Goal: Use online tool/utility: Utilize a website feature to perform a specific function

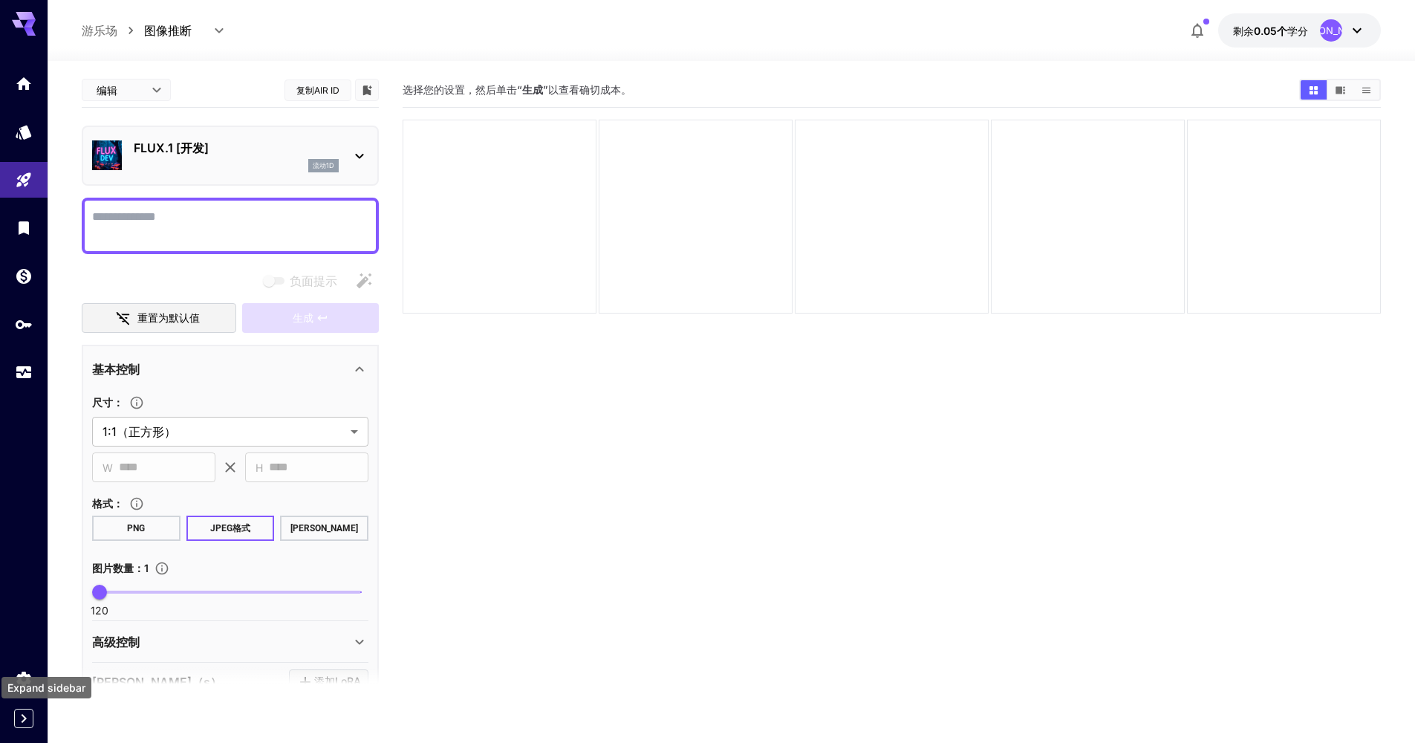
click at [26, 711] on icon "Expand sidebar" at bounding box center [24, 719] width 18 height 18
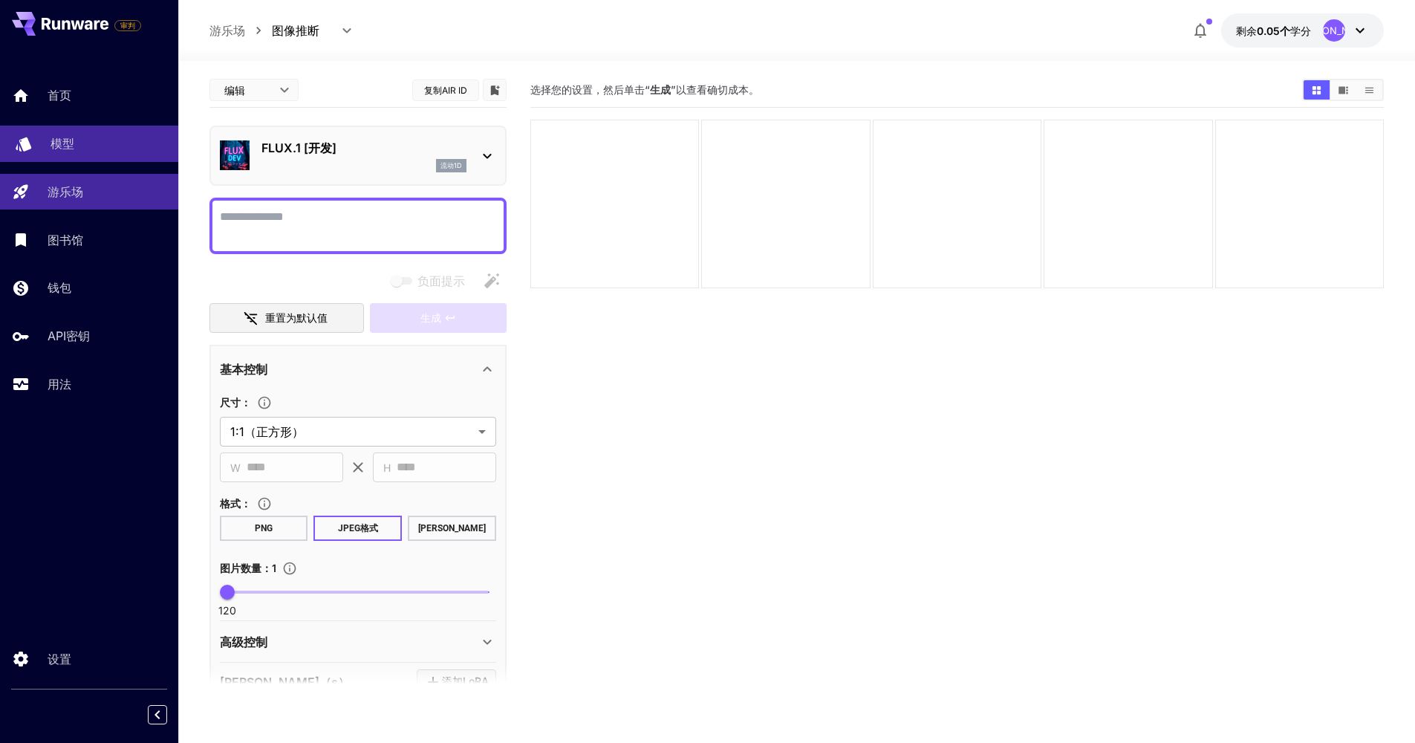
click at [92, 140] on div "模型" at bounding box center [109, 143] width 116 height 18
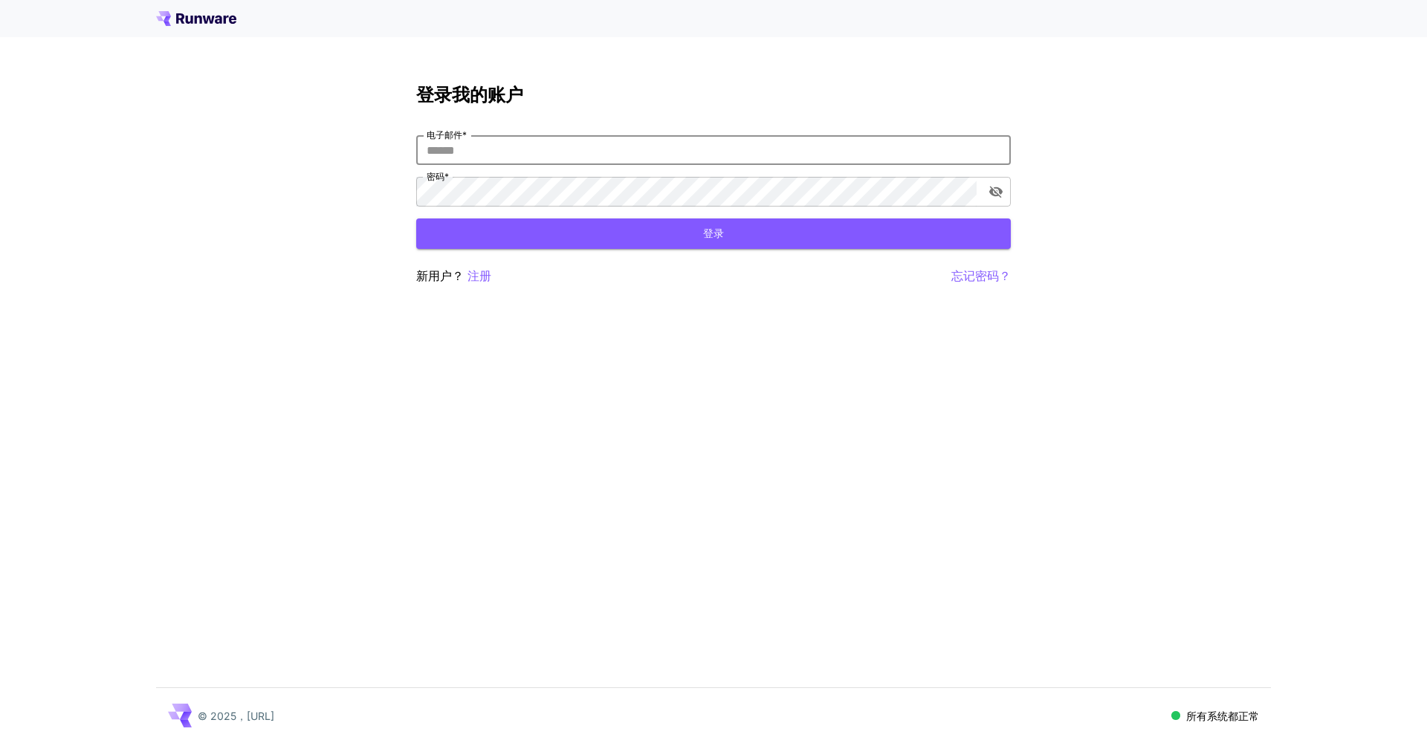
type input "**********"
click at [713, 233] on button "登录" at bounding box center [713, 233] width 594 height 30
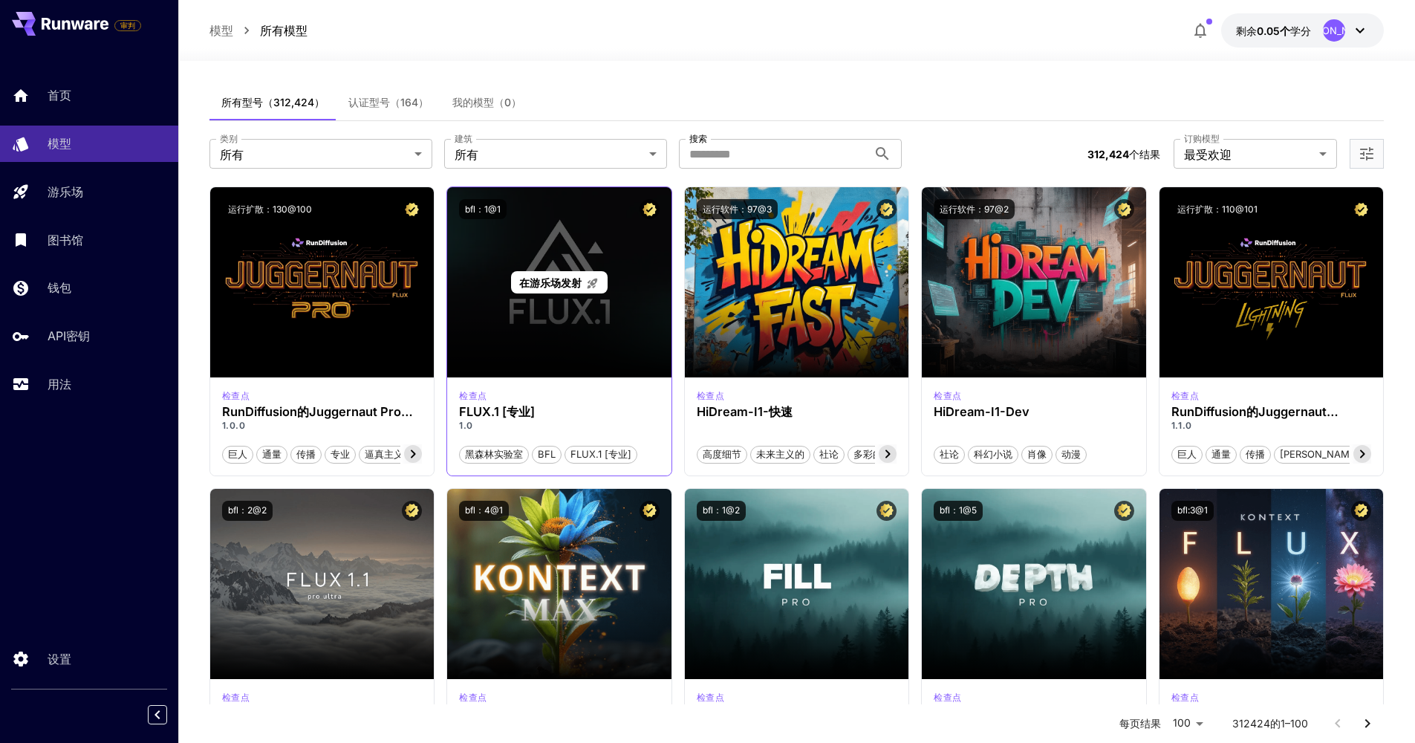
click at [572, 261] on div "在游乐场发射" at bounding box center [559, 282] width 224 height 190
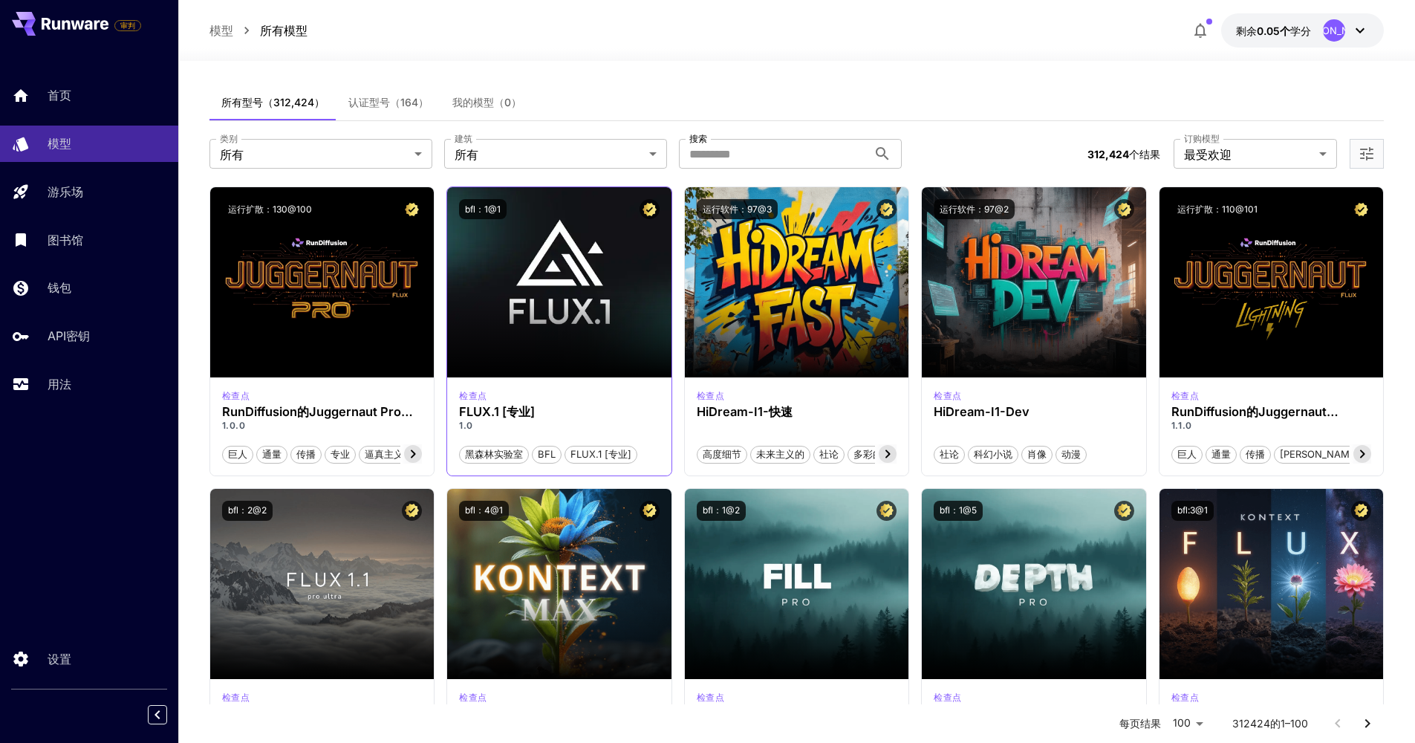
click at [594, 227] on div "bfl：1@1" at bounding box center [559, 209] width 224 height 44
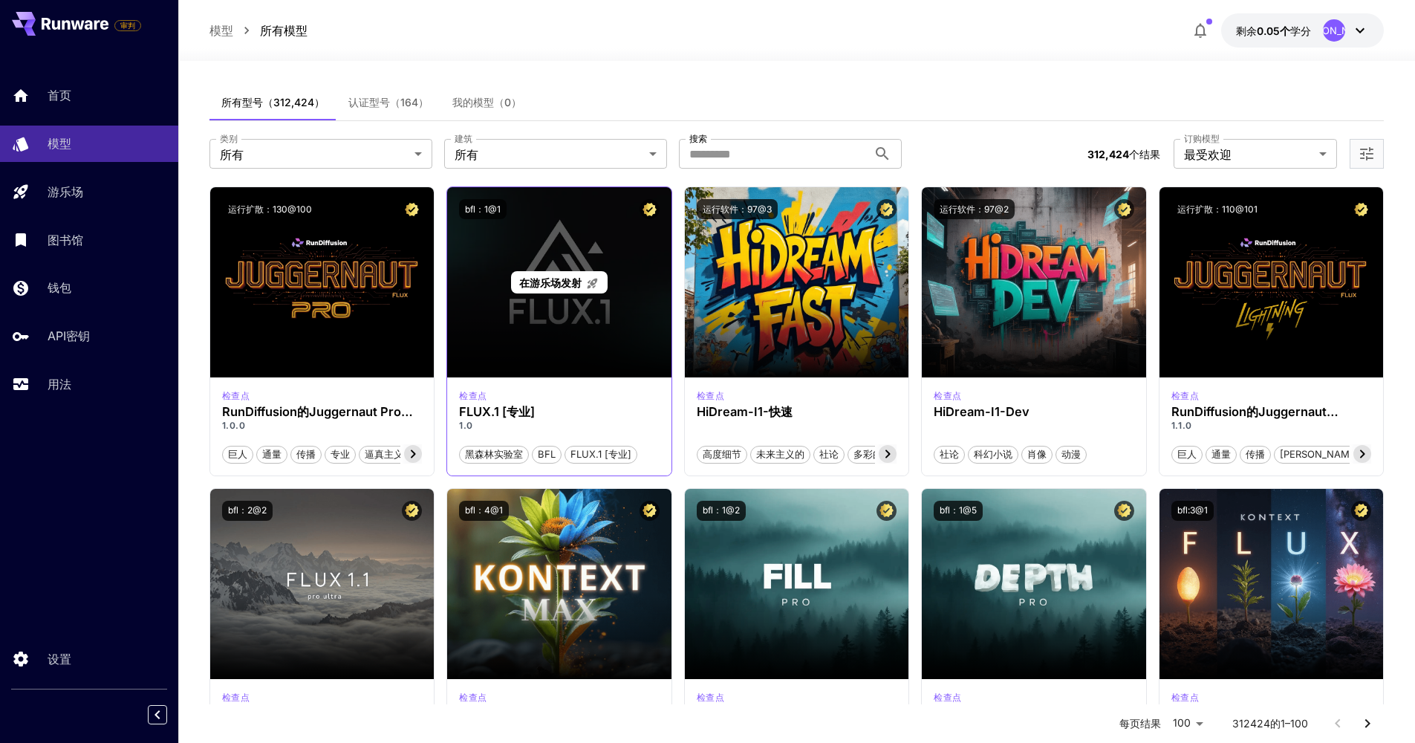
click at [565, 277] on span "在游乐场发射" at bounding box center [550, 282] width 62 height 13
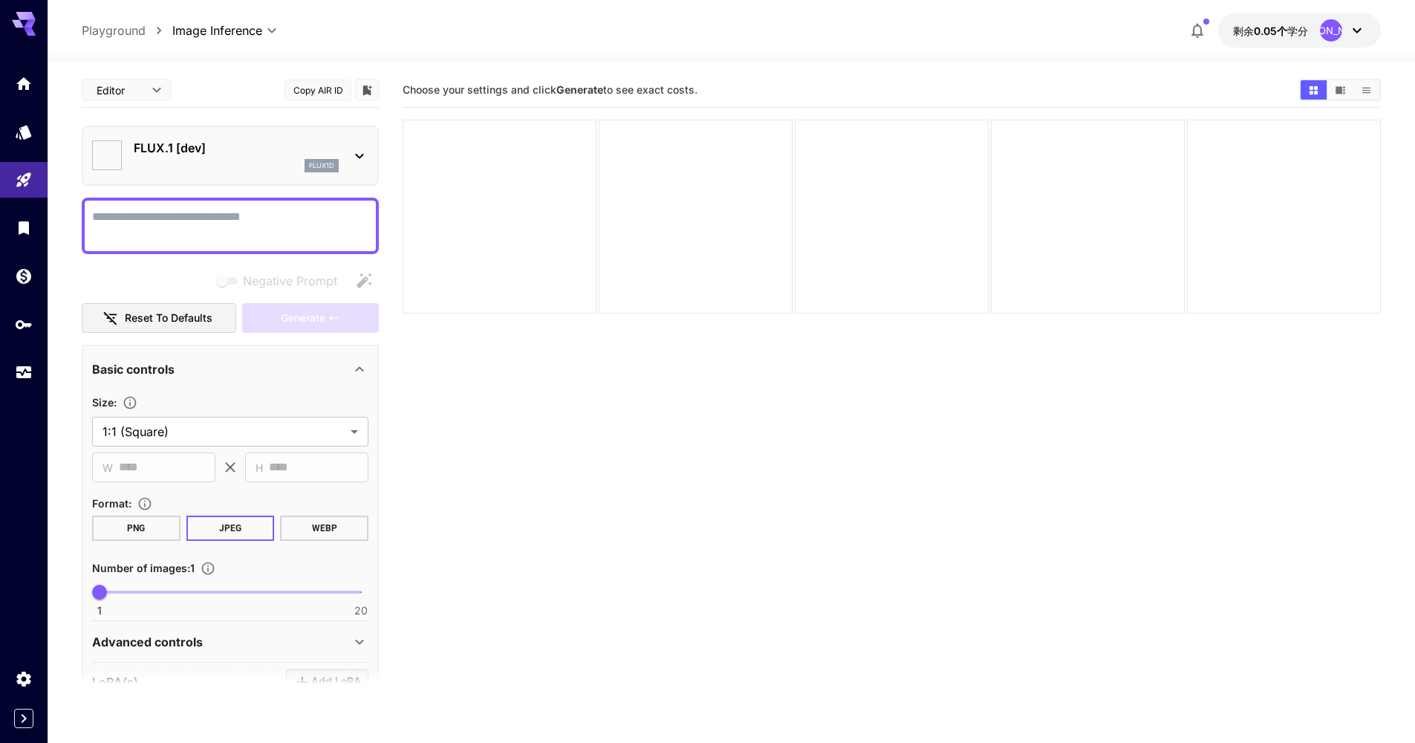
type input "**"
type input "***"
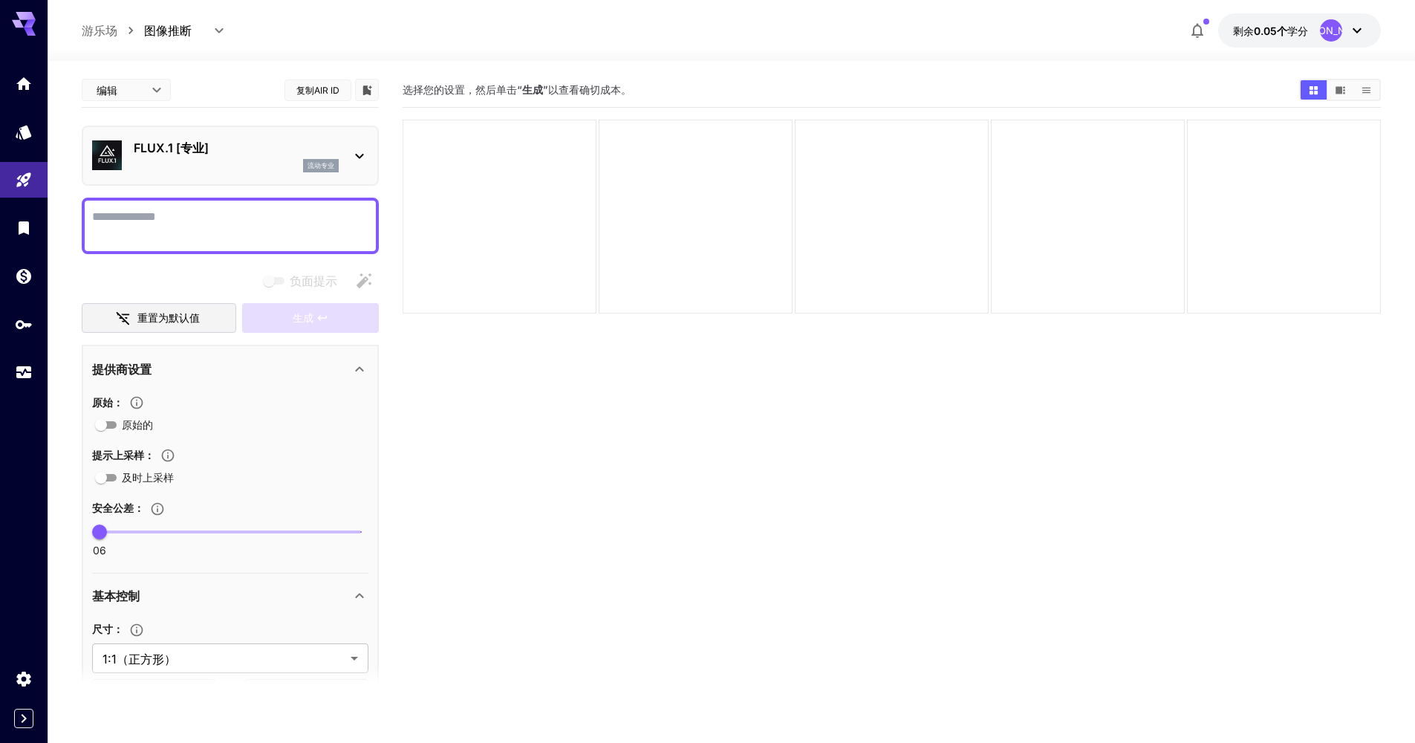
click at [320, 89] on button "复制AIR ID" at bounding box center [318, 91] width 67 height 22
click at [320, 90] on button "复制AIR ID" at bounding box center [318, 91] width 67 height 22
click at [189, 217] on textarea "负面提示" at bounding box center [230, 226] width 276 height 36
paste textarea "*******"
drag, startPoint x: 165, startPoint y: 220, endPoint x: 82, endPoint y: 213, distance: 82.7
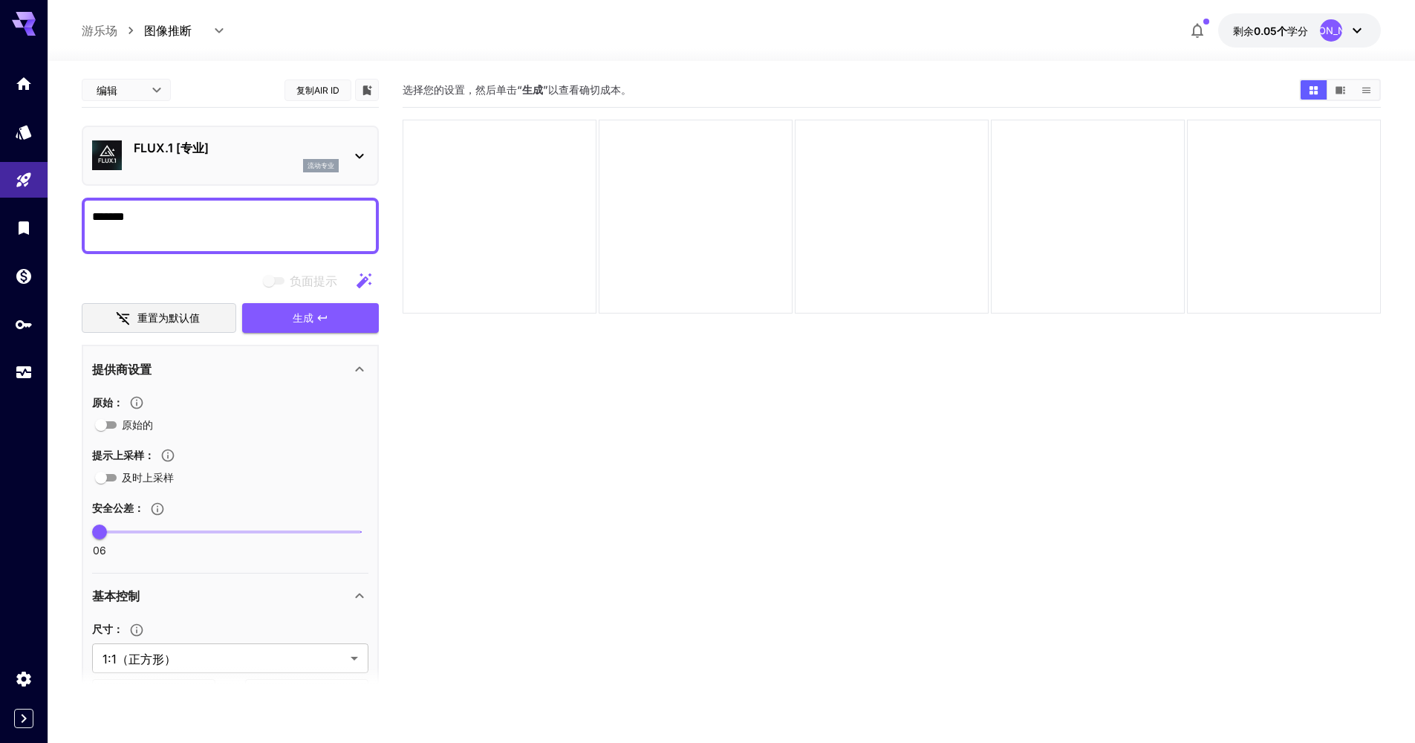
click at [82, 213] on div "*******" at bounding box center [230, 226] width 297 height 56
click at [157, 225] on textarea "*******" at bounding box center [230, 226] width 276 height 36
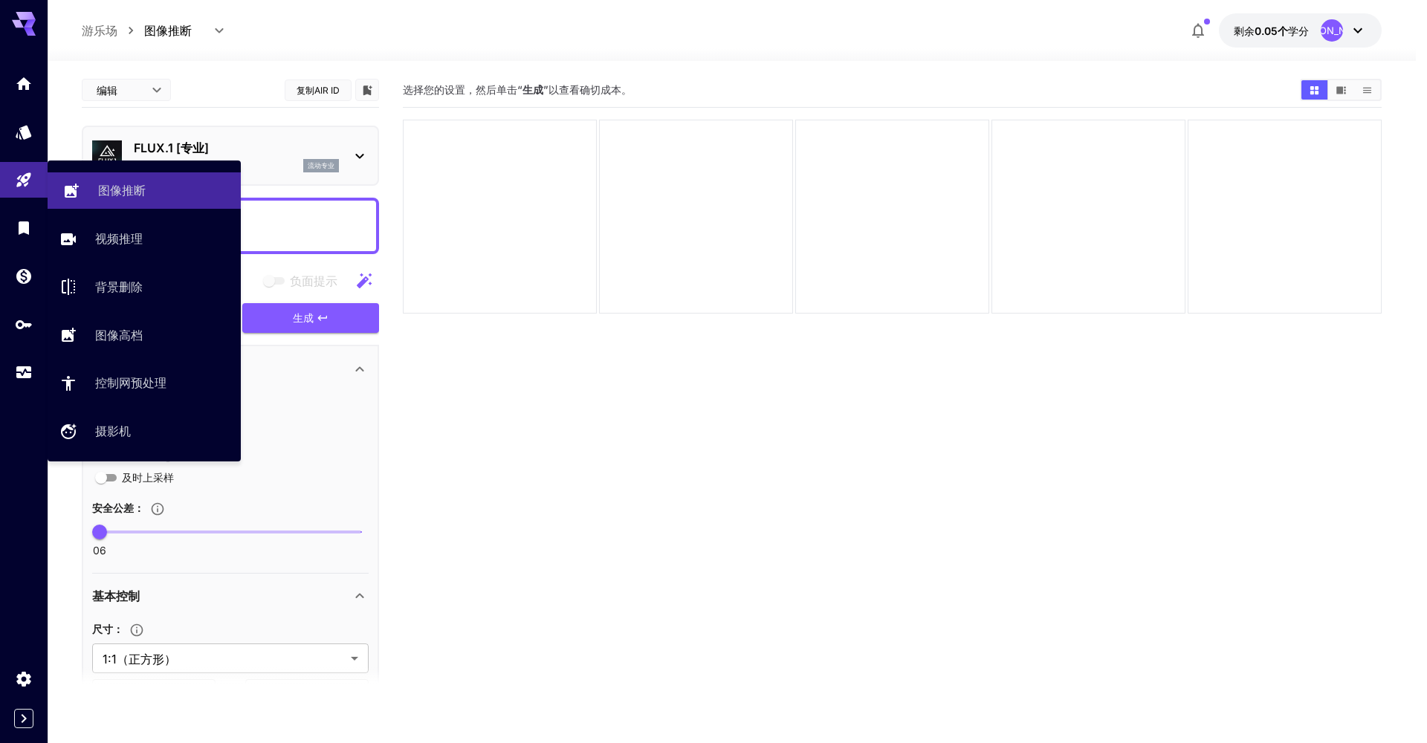
type textarea "*******"
click at [147, 192] on div "图像推断" at bounding box center [163, 190] width 131 height 18
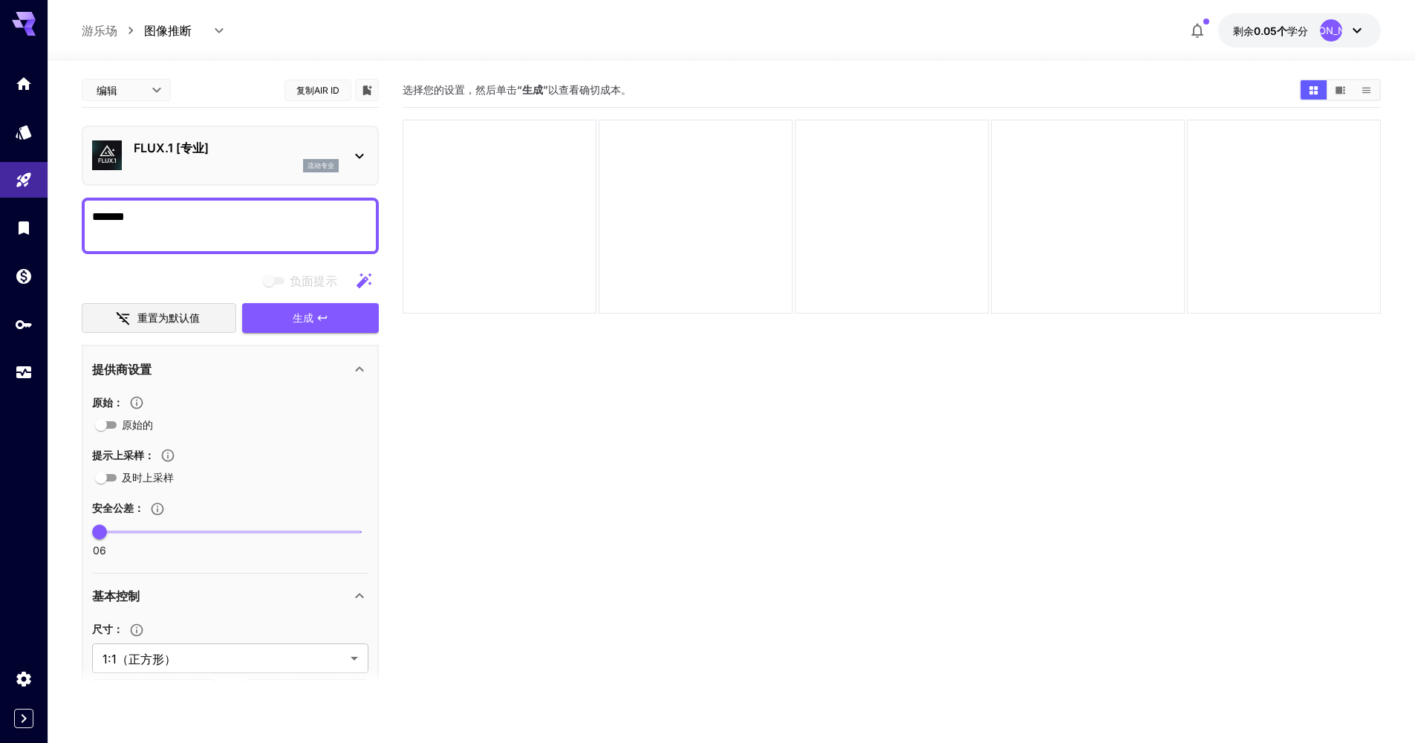
click at [104, 28] on p "游乐场" at bounding box center [100, 31] width 36 height 18
click at [371, 37] on div "**********" at bounding box center [732, 30] width 1300 height 34
click at [20, 722] on icon "Expand sidebar" at bounding box center [24, 719] width 18 height 18
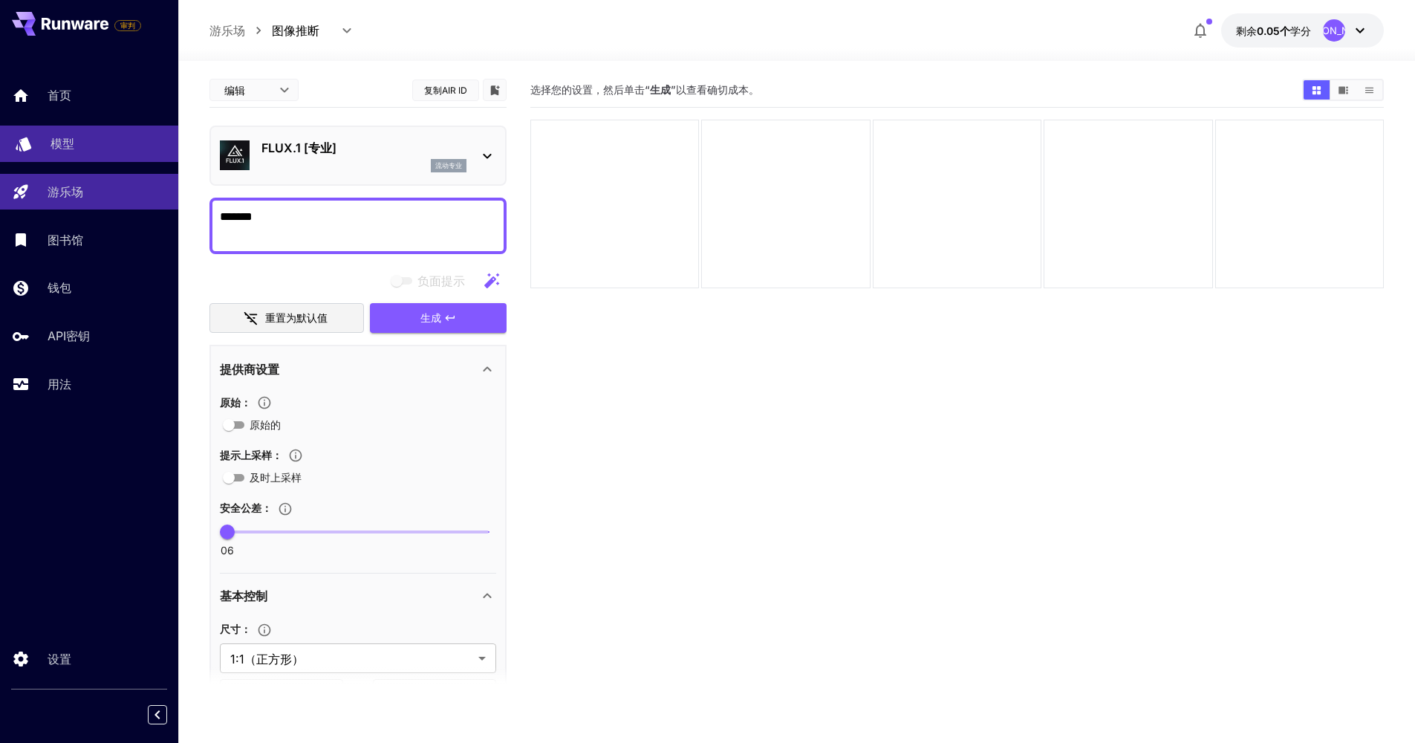
click at [65, 150] on p "模型" at bounding box center [63, 143] width 24 height 18
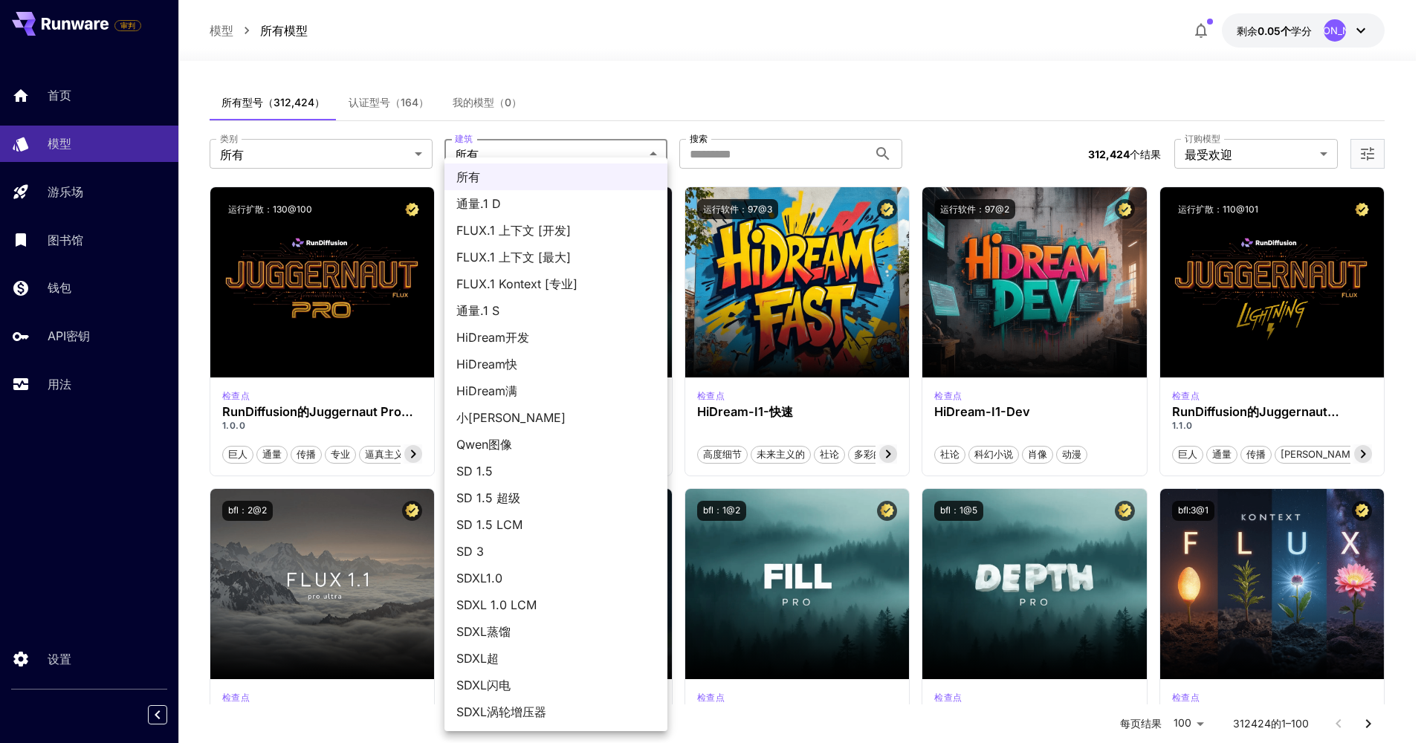
click at [408, 155] on div at bounding box center [713, 371] width 1427 height 743
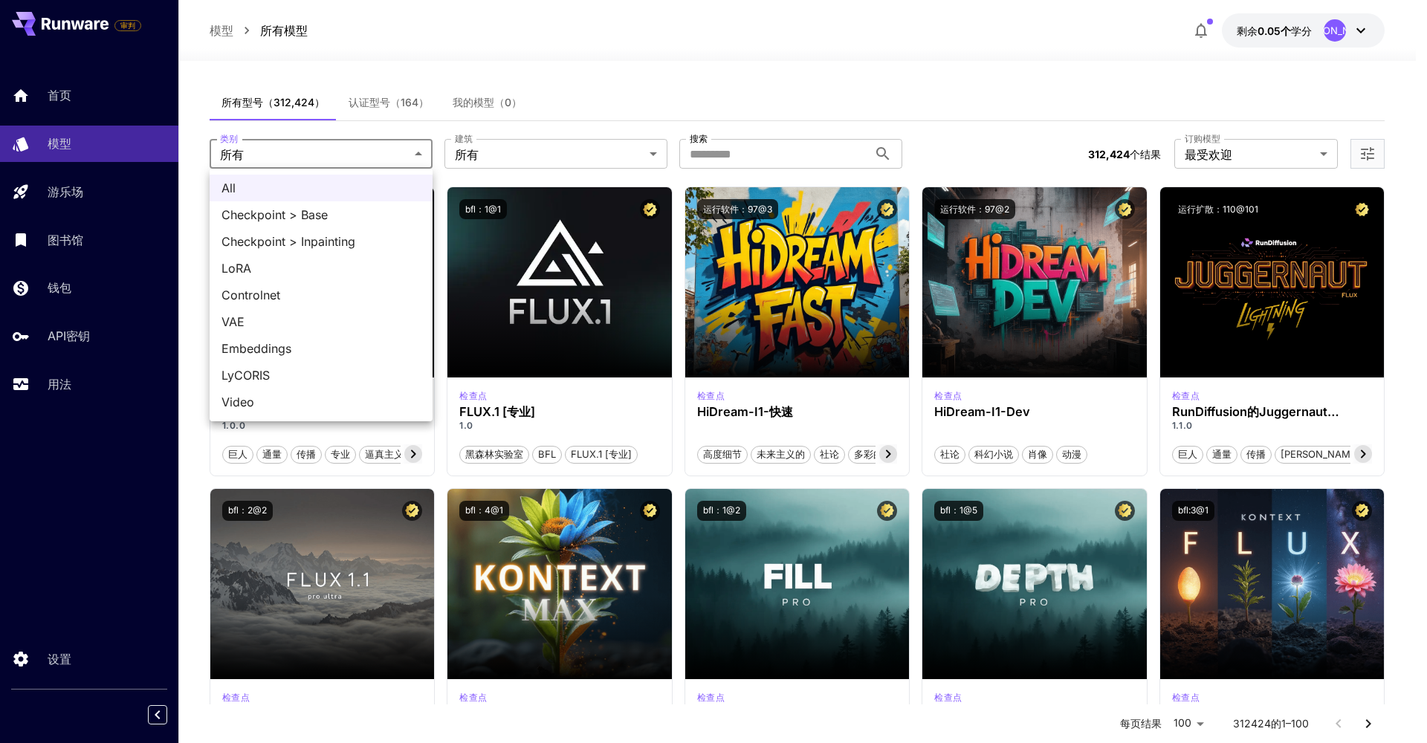
click at [412, 152] on div at bounding box center [713, 371] width 1427 height 743
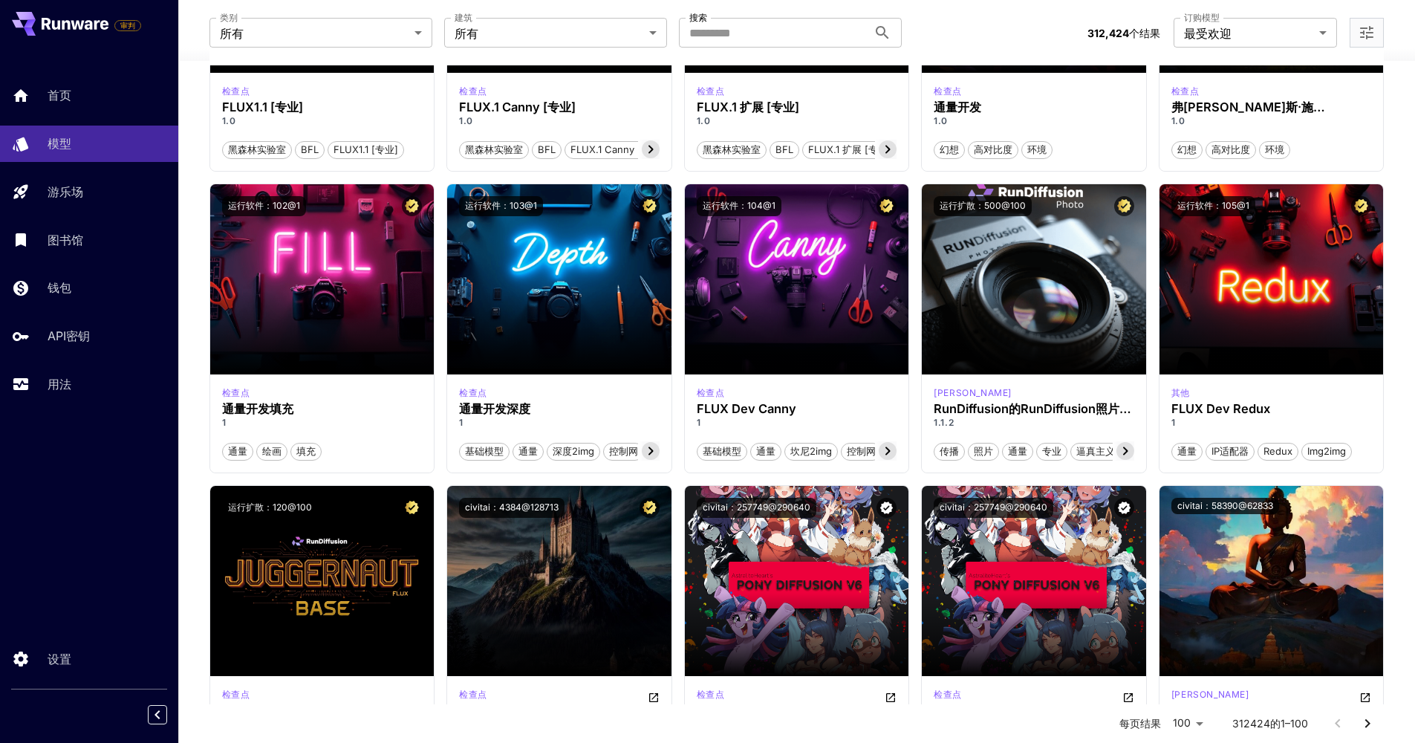
scroll to position [938, 0]
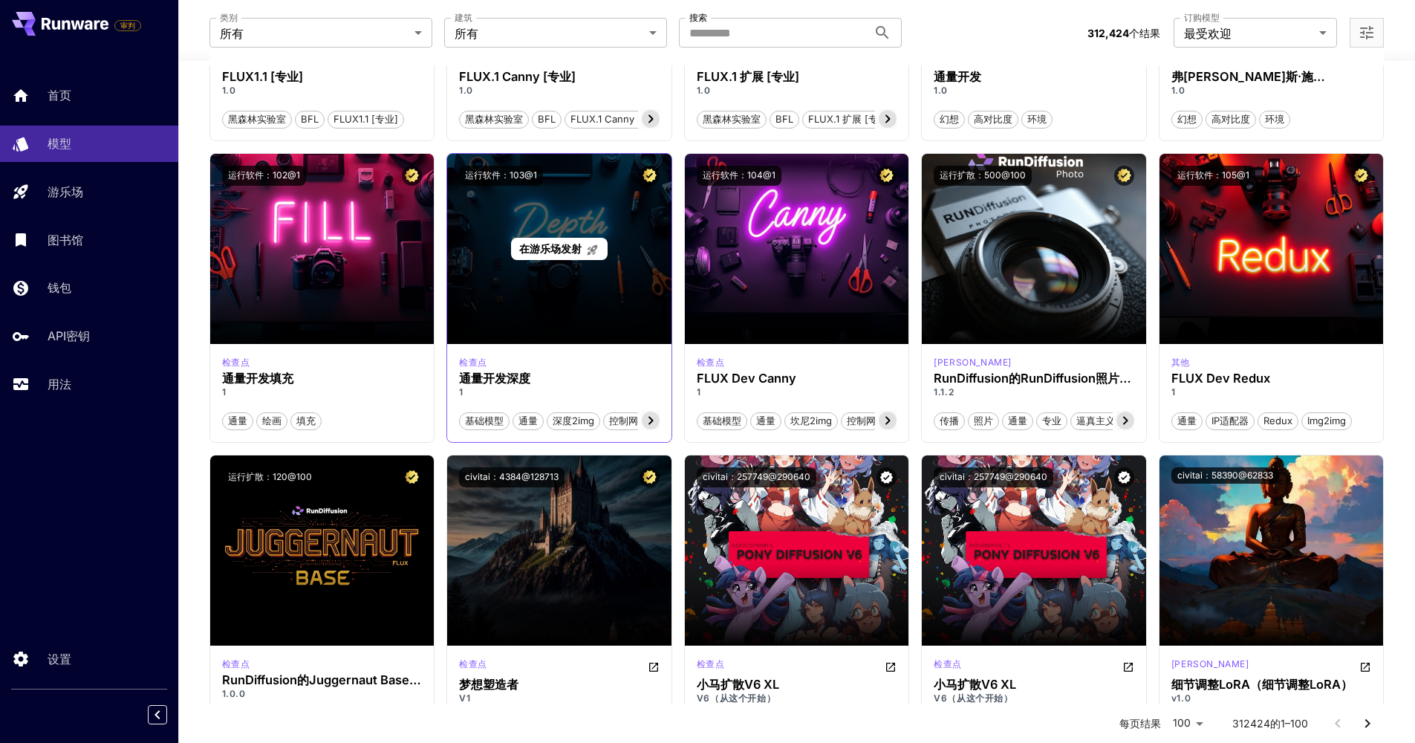
click at [594, 297] on div "在游乐场发射" at bounding box center [559, 249] width 224 height 190
click at [591, 281] on div "在游乐场发射" at bounding box center [559, 249] width 224 height 190
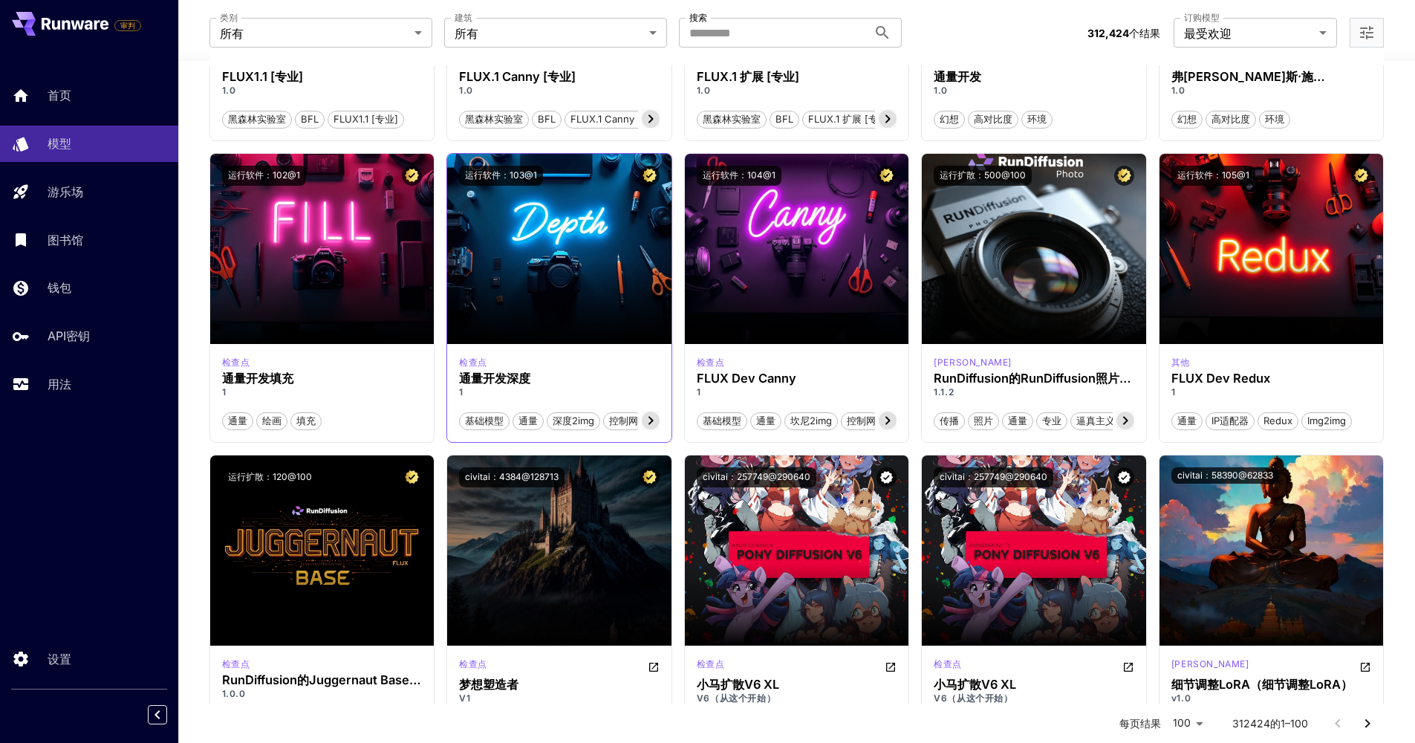
click at [646, 417] on icon at bounding box center [651, 421] width 18 height 18
click at [646, 416] on span "深度" at bounding box center [644, 421] width 30 height 15
click at [475, 372] on h3 "通量开发深度" at bounding box center [559, 379] width 201 height 14
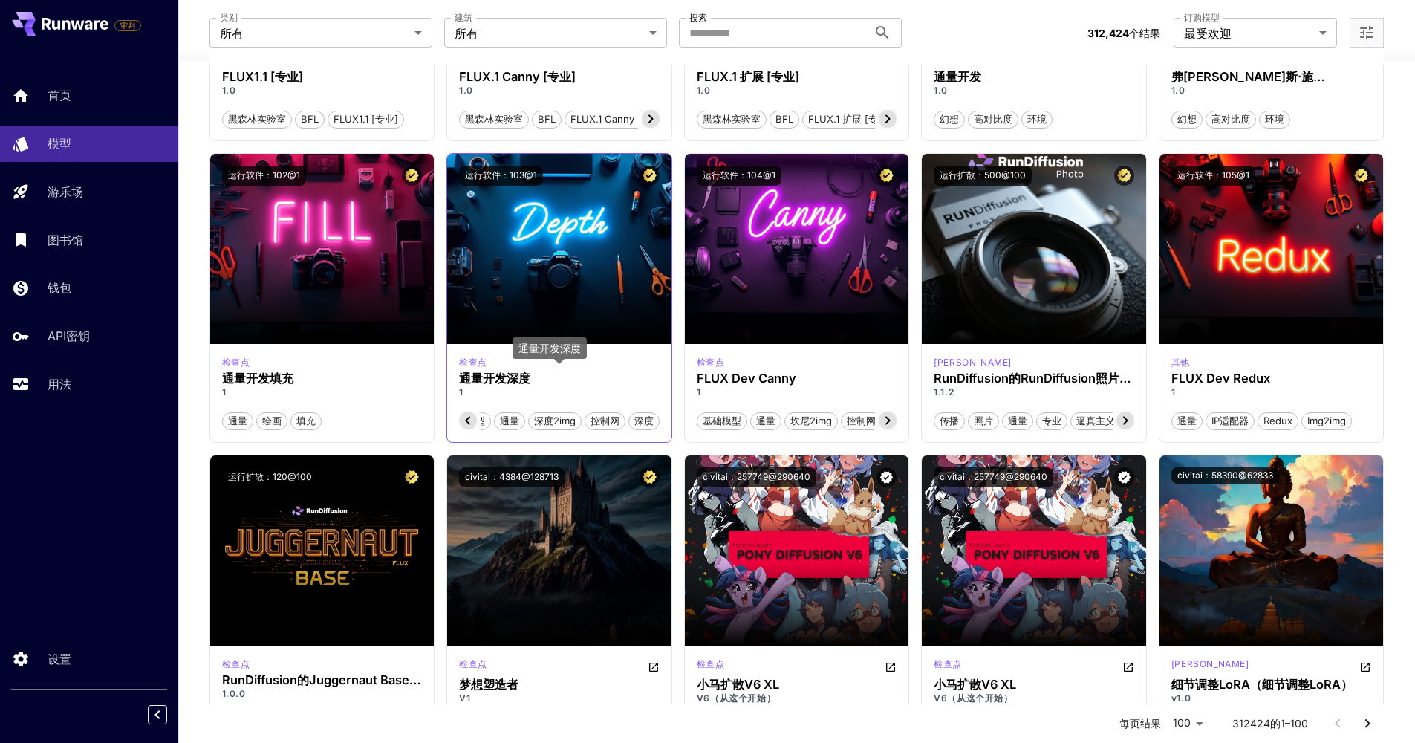
click at [506, 374] on h3 "通量开发深度" at bounding box center [559, 379] width 201 height 14
click at [476, 351] on div "通量.1 D" at bounding box center [471, 337] width 50 height 32
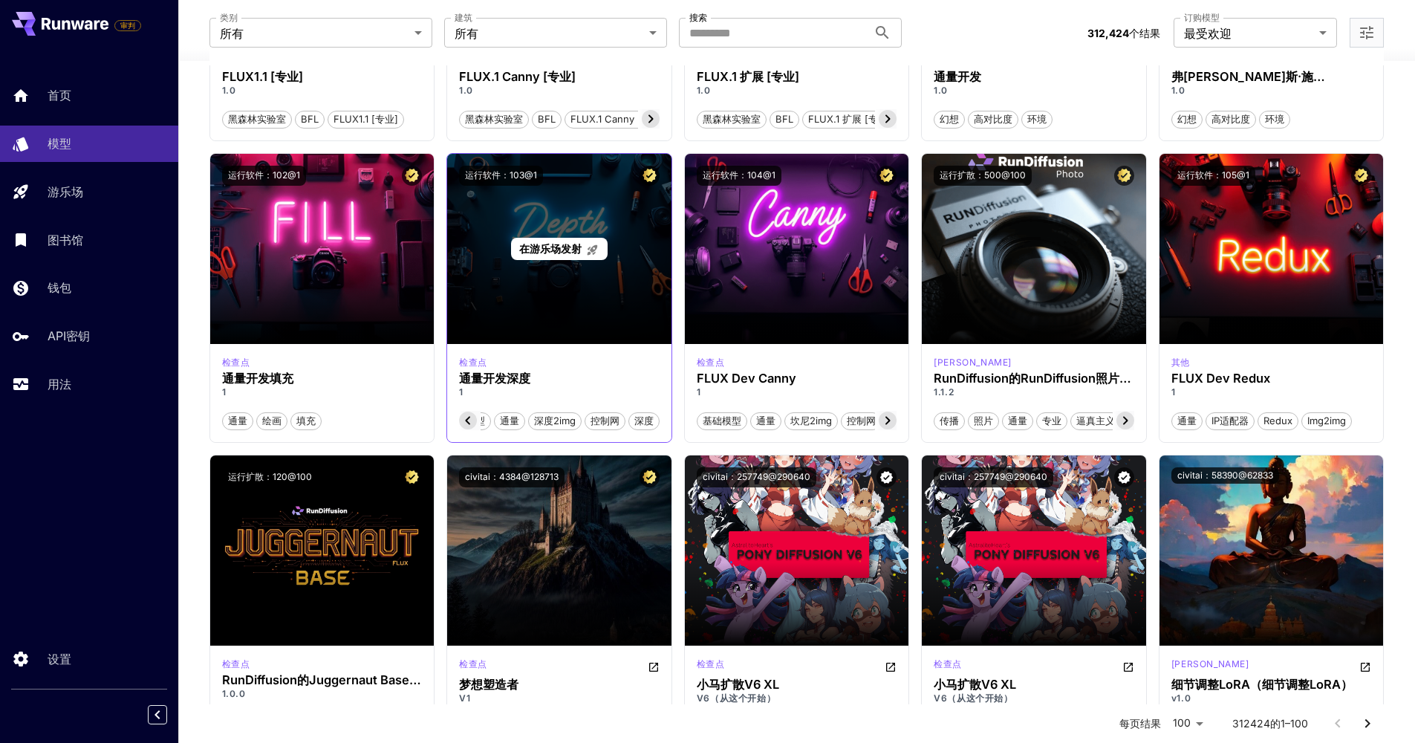
click at [567, 244] on span "在游乐场发射" at bounding box center [550, 248] width 62 height 13
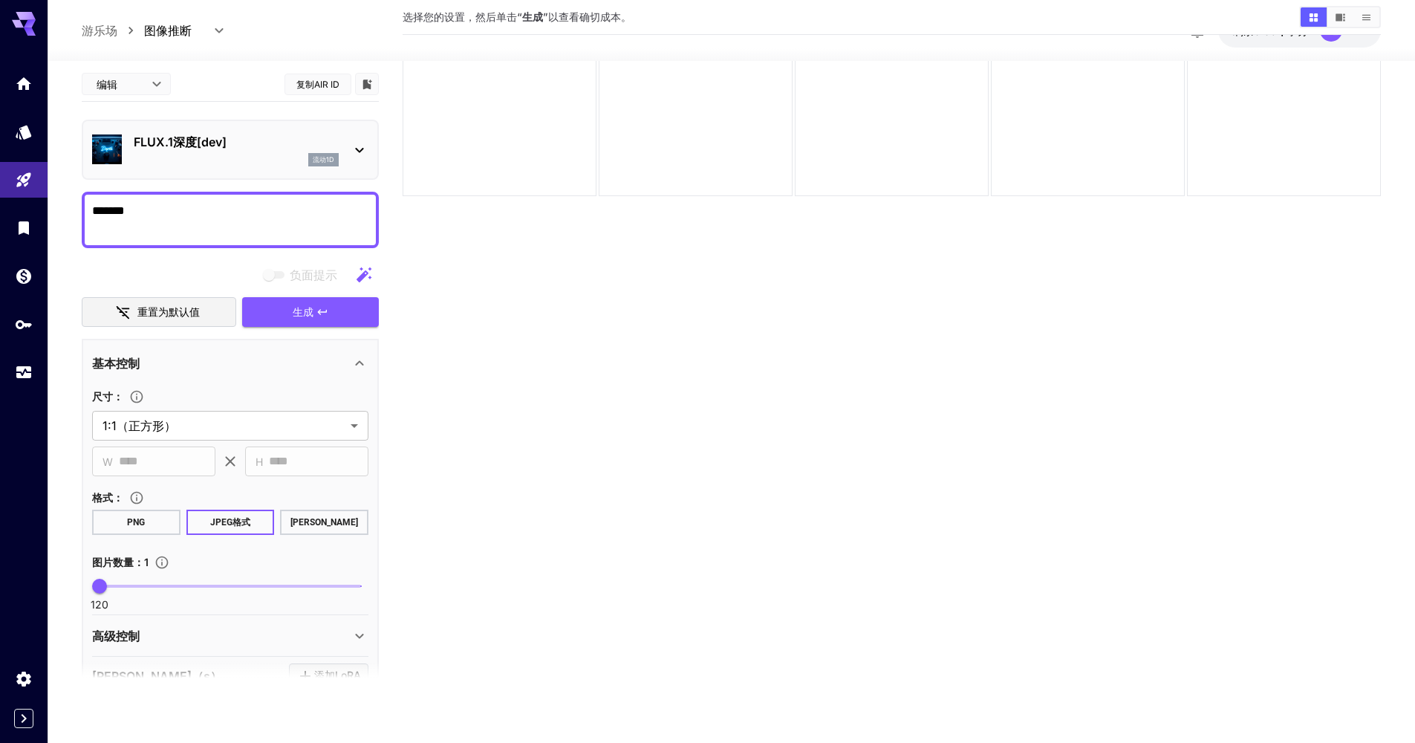
click at [360, 149] on icon at bounding box center [360, 150] width 18 height 18
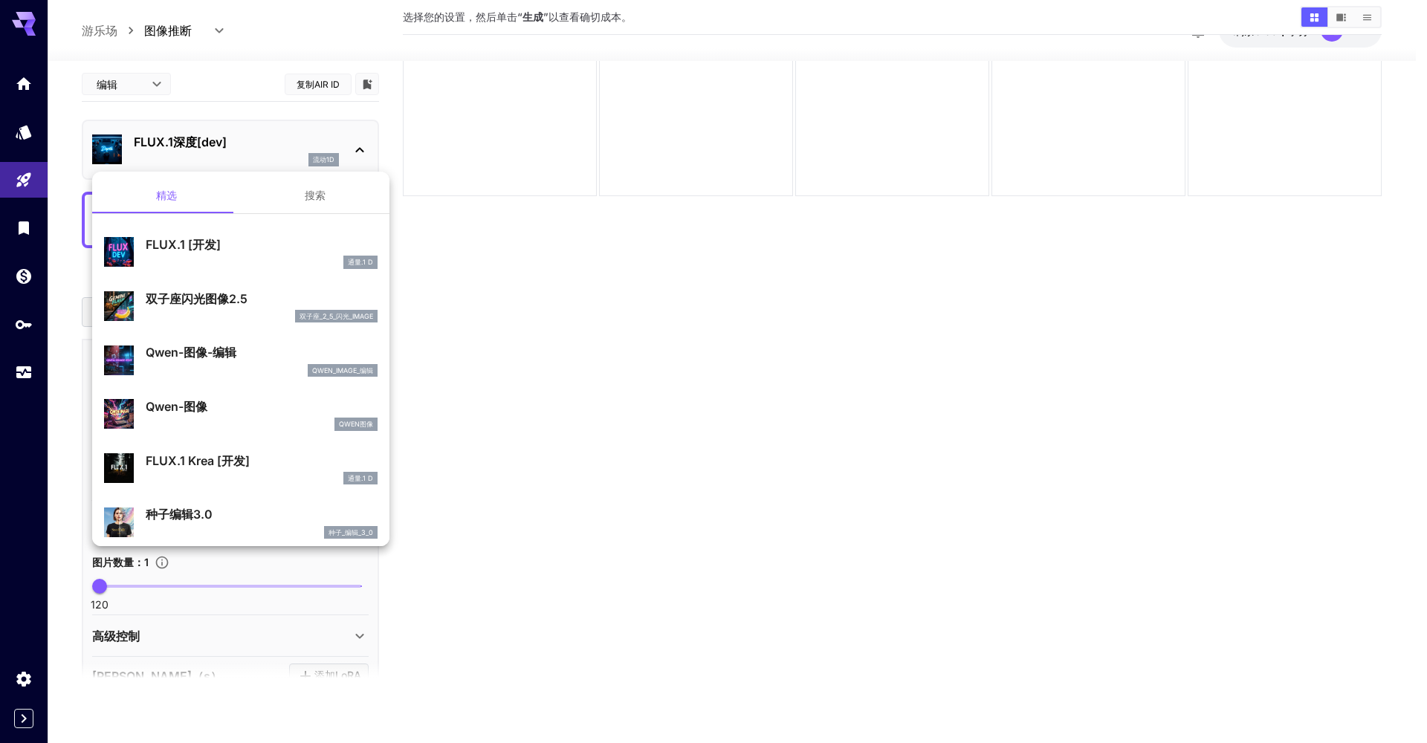
click at [310, 199] on button "搜索" at bounding box center [315, 196] width 149 height 36
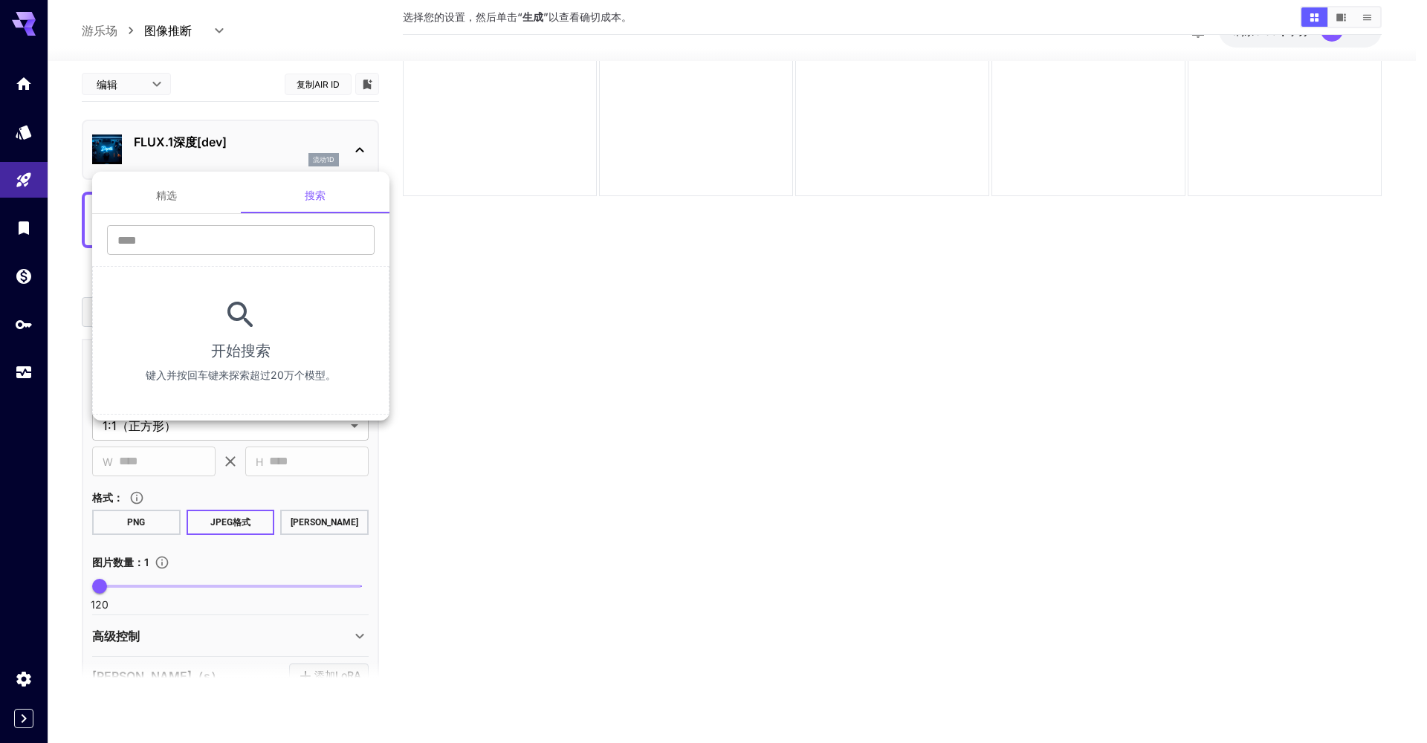
click at [158, 203] on button "精选" at bounding box center [166, 196] width 149 height 36
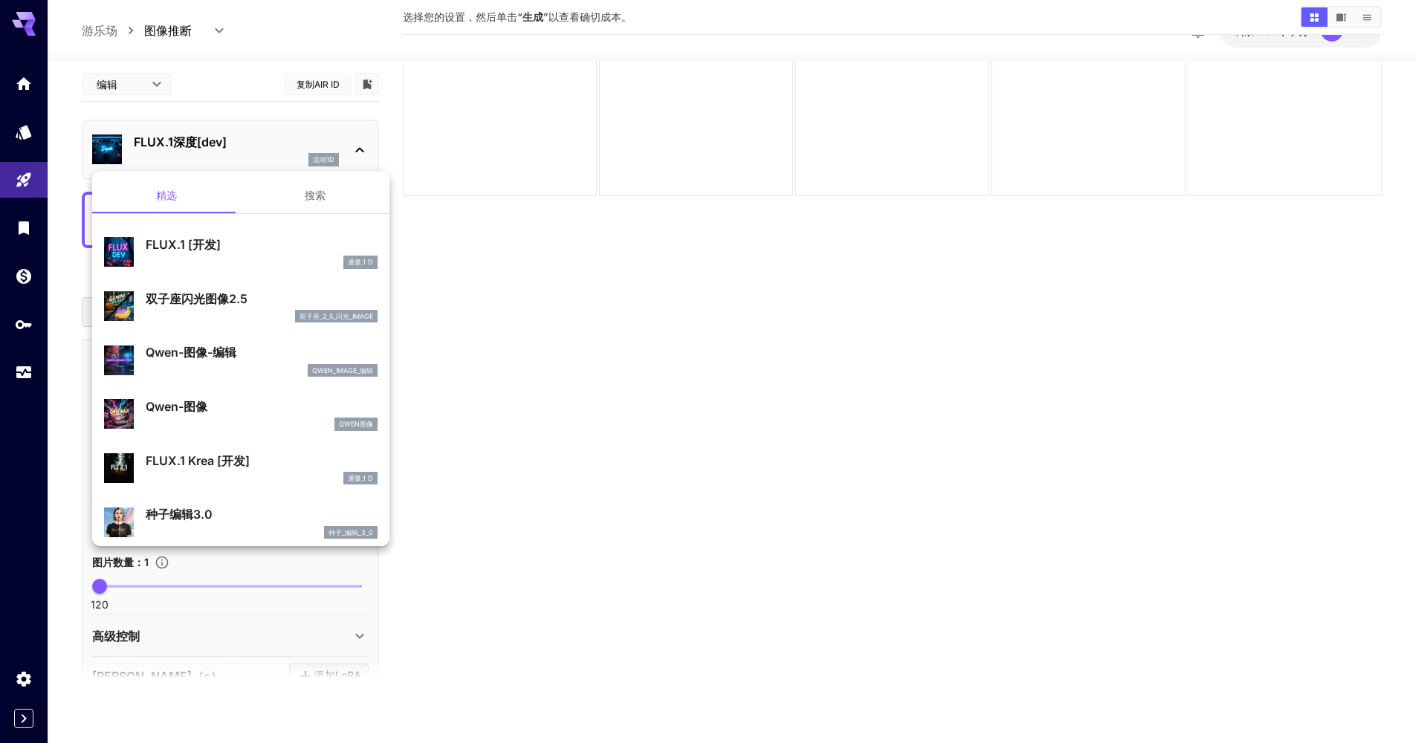
click at [363, 146] on div at bounding box center [713, 371] width 1427 height 743
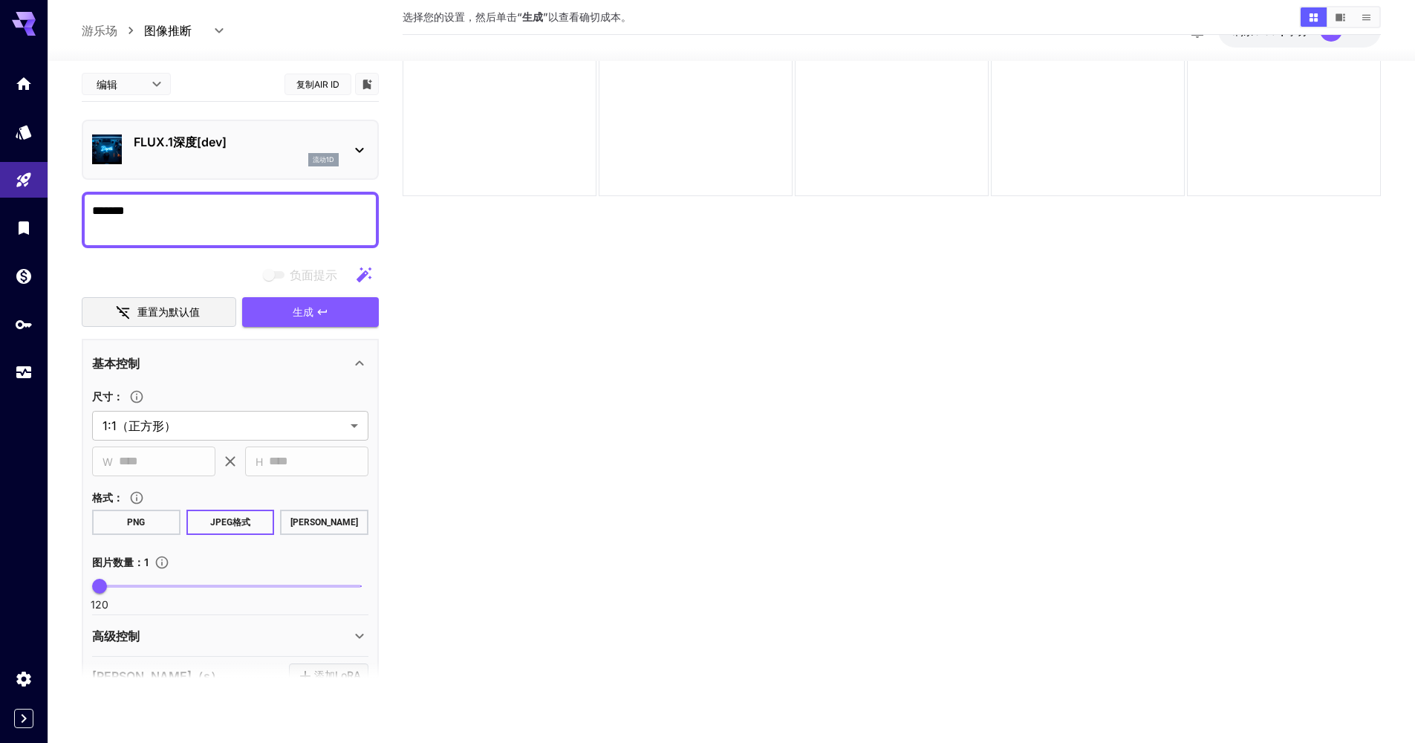
click at [412, 241] on section "选择您的设置，然后单击“ 生成 ”以查看确切成本。" at bounding box center [892, 326] width 979 height 743
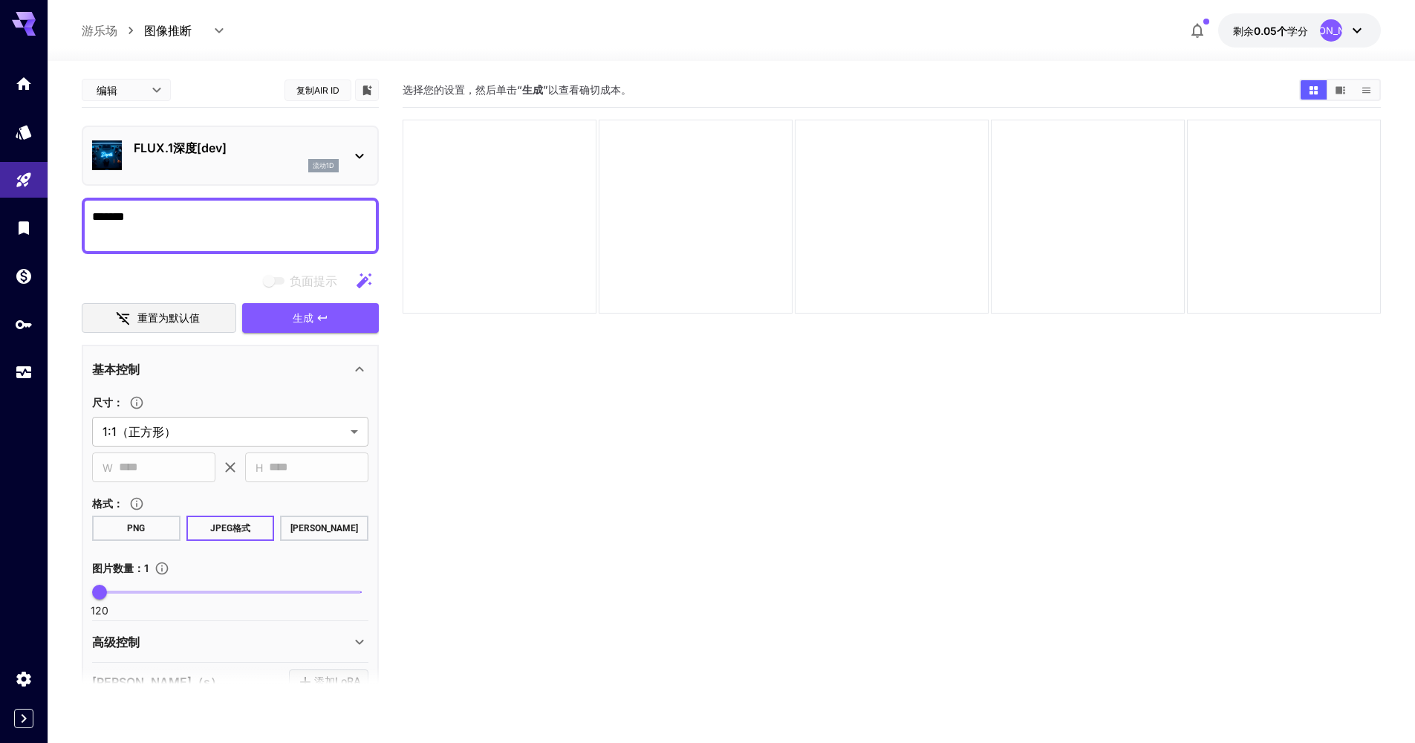
click at [221, 32] on body "**********" at bounding box center [707, 430] width 1415 height 860
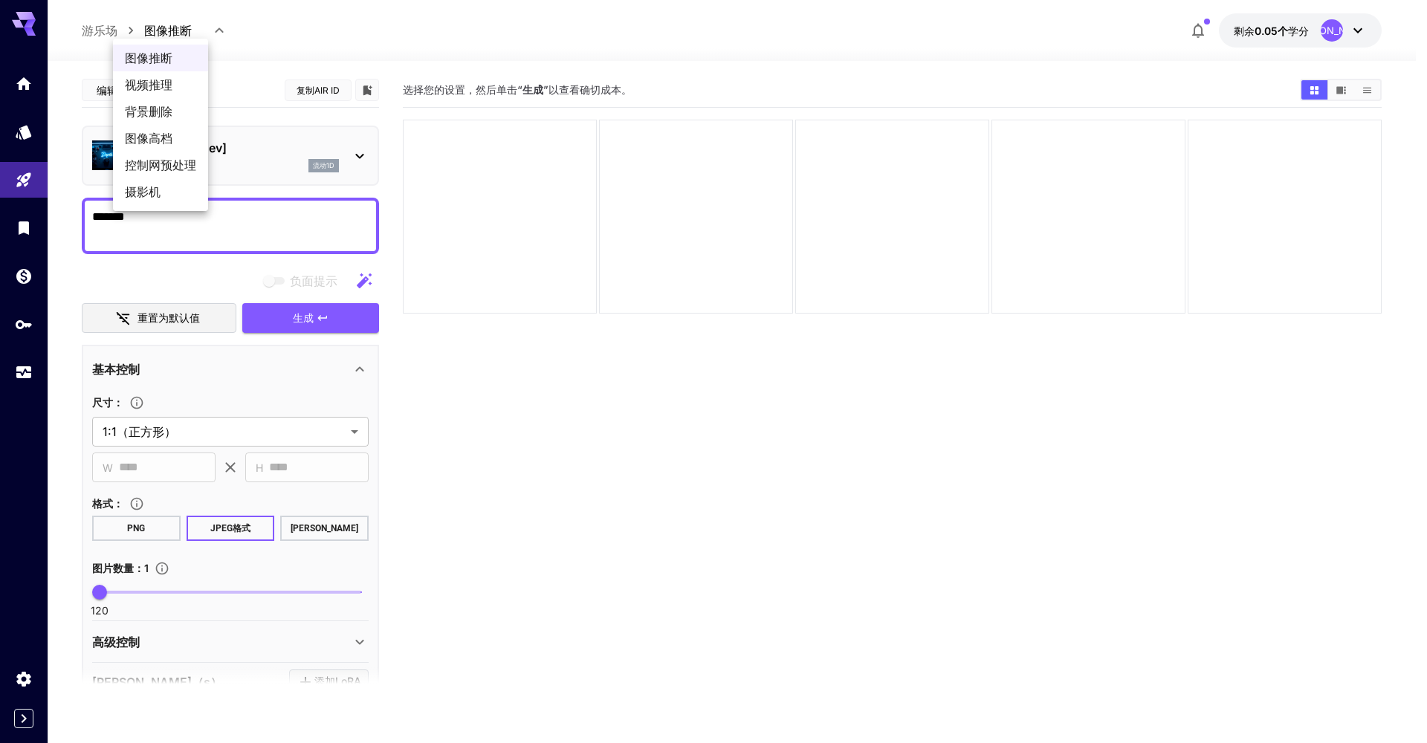
click at [221, 32] on div at bounding box center [713, 371] width 1427 height 743
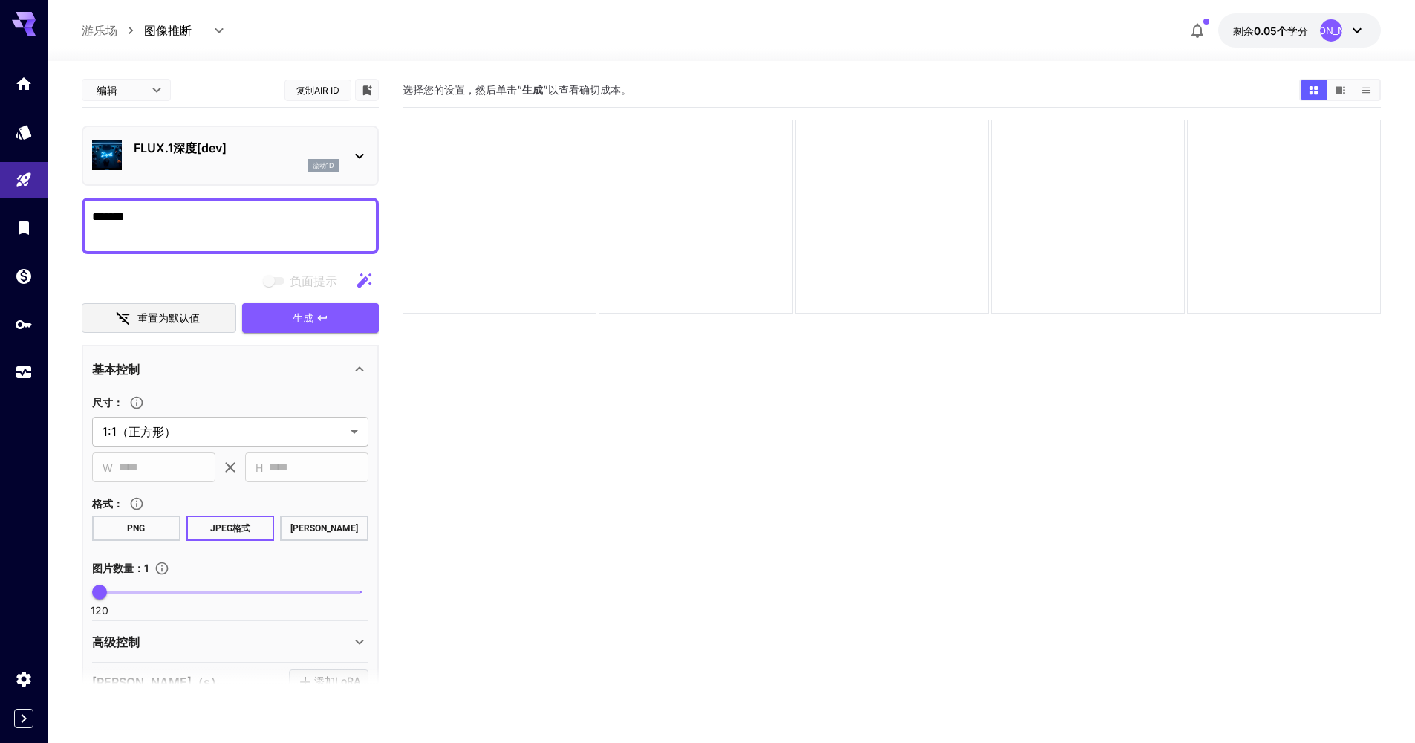
click at [106, 36] on p "游乐场" at bounding box center [100, 31] width 36 height 18
click at [106, 33] on p "游乐场" at bounding box center [100, 31] width 36 height 18
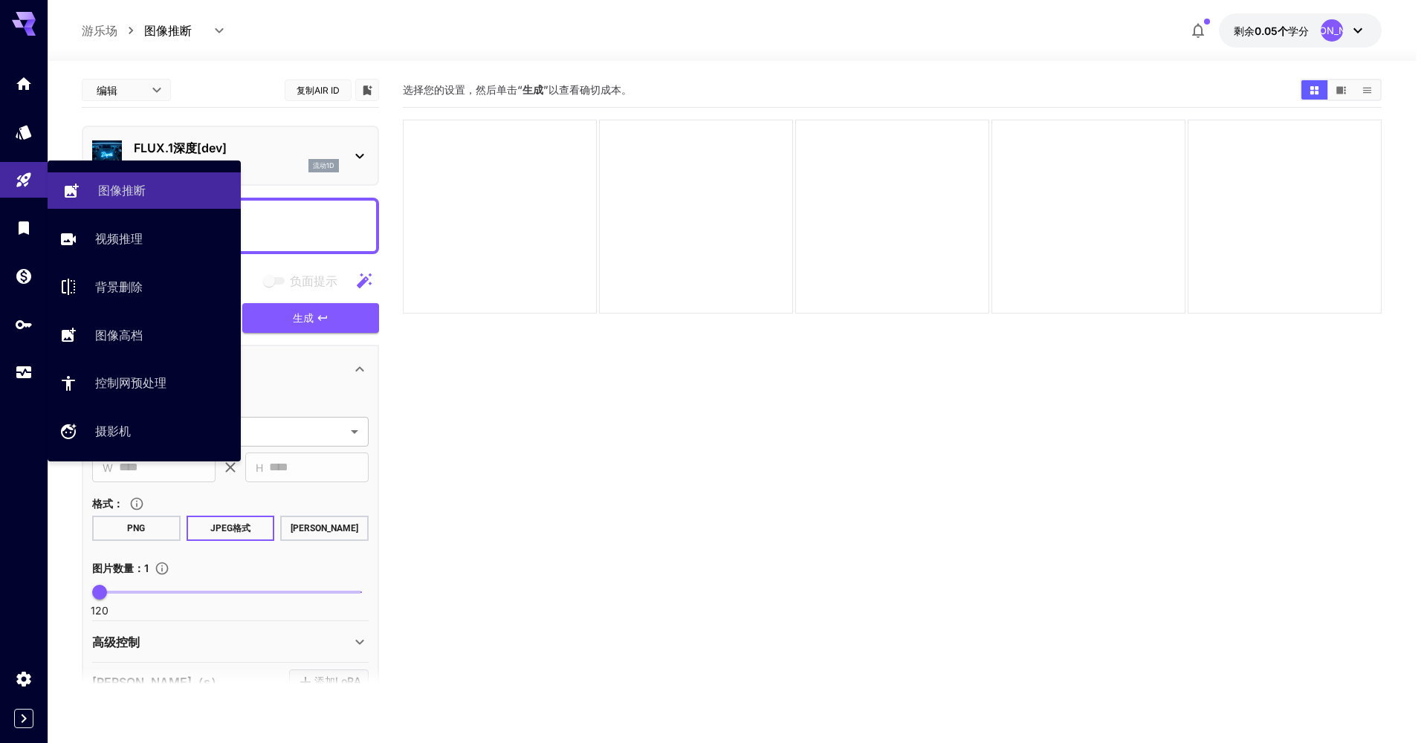
click at [128, 190] on p "图像推断" at bounding box center [122, 190] width 48 height 18
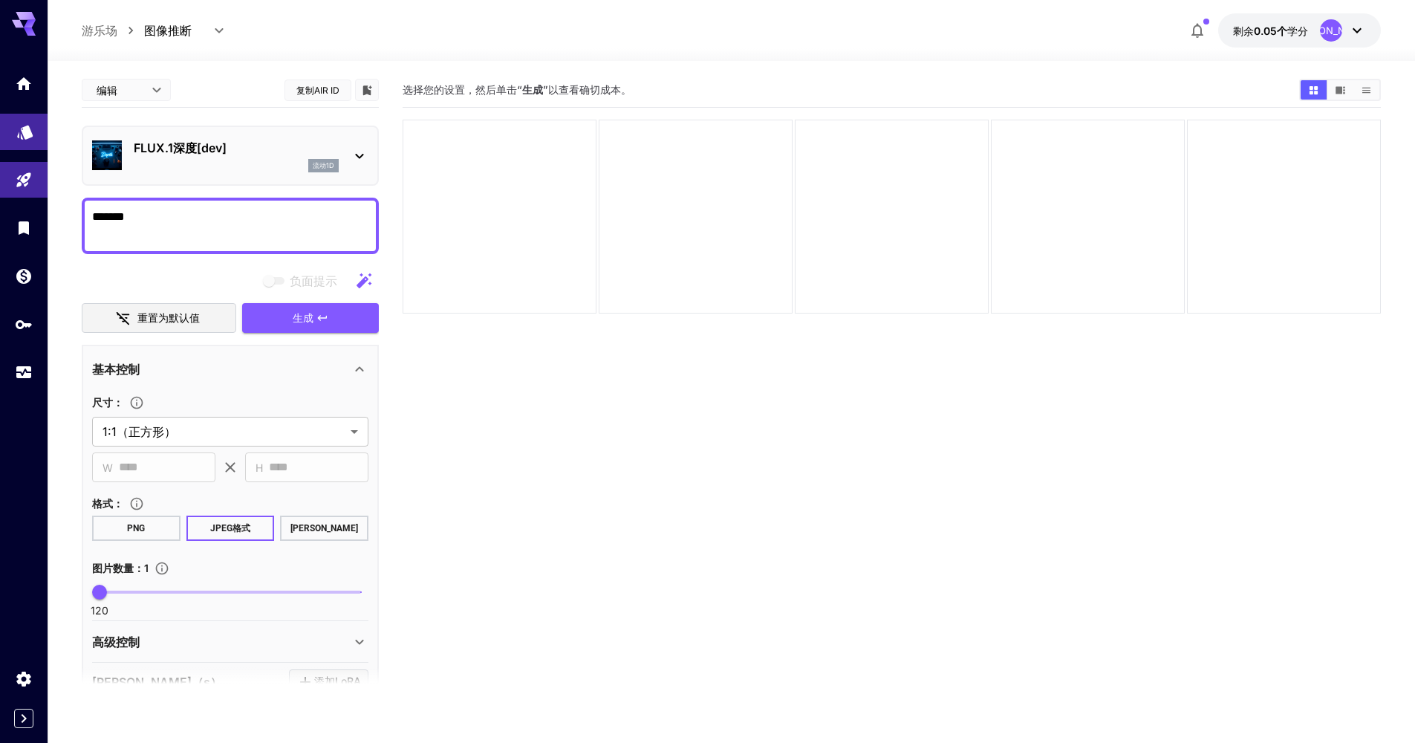
click at [12, 133] on link at bounding box center [24, 132] width 48 height 36
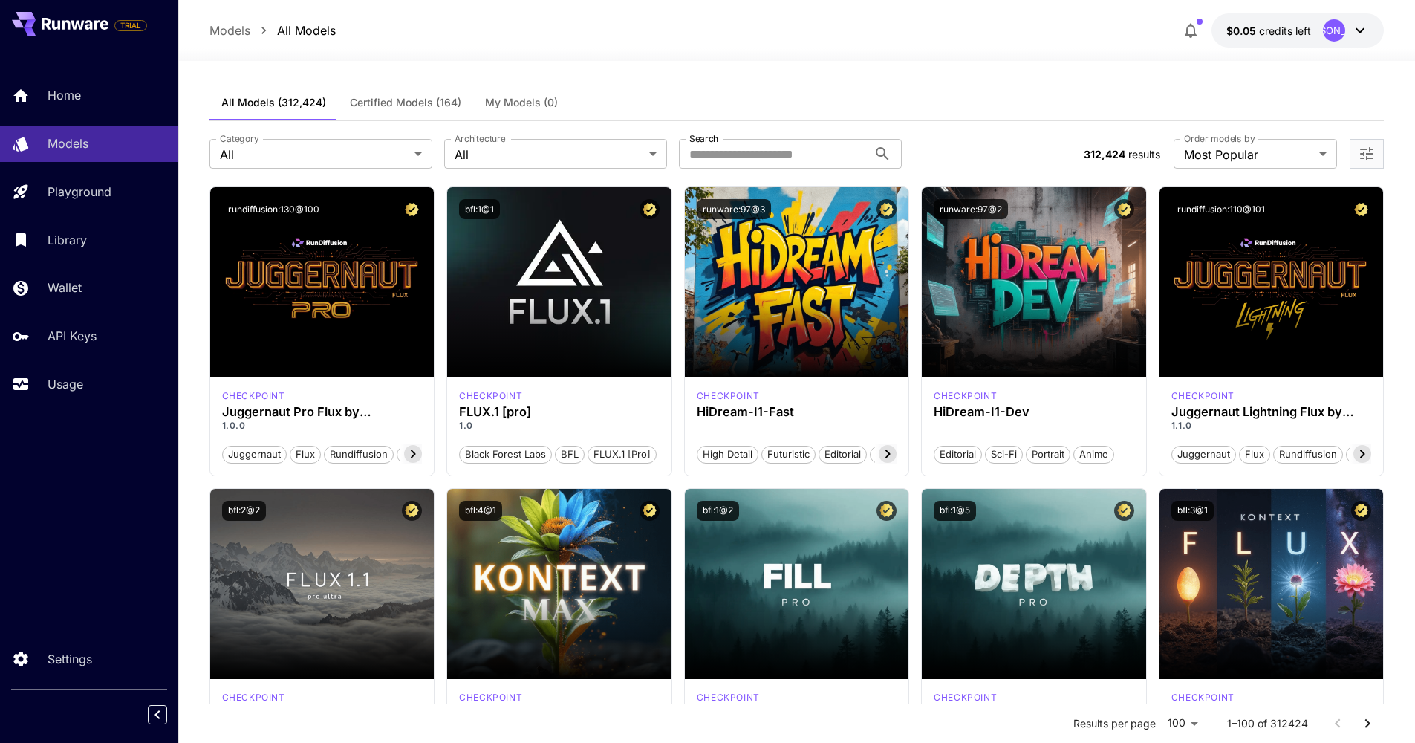
click at [956, 99] on div "All Models (312,424) Certified Models (164) My Models (0)" at bounding box center [797, 103] width 1175 height 36
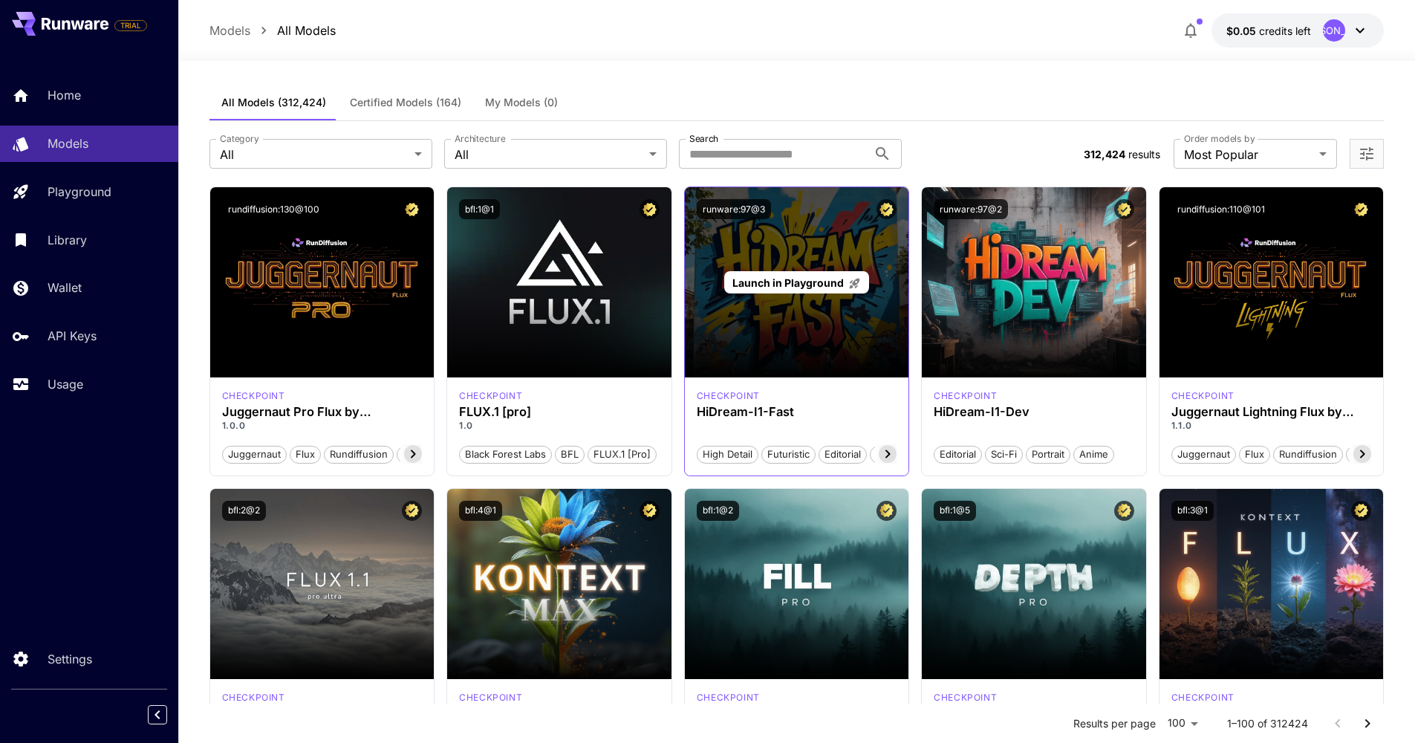
click at [821, 299] on div "Launch in Playground" at bounding box center [797, 282] width 224 height 190
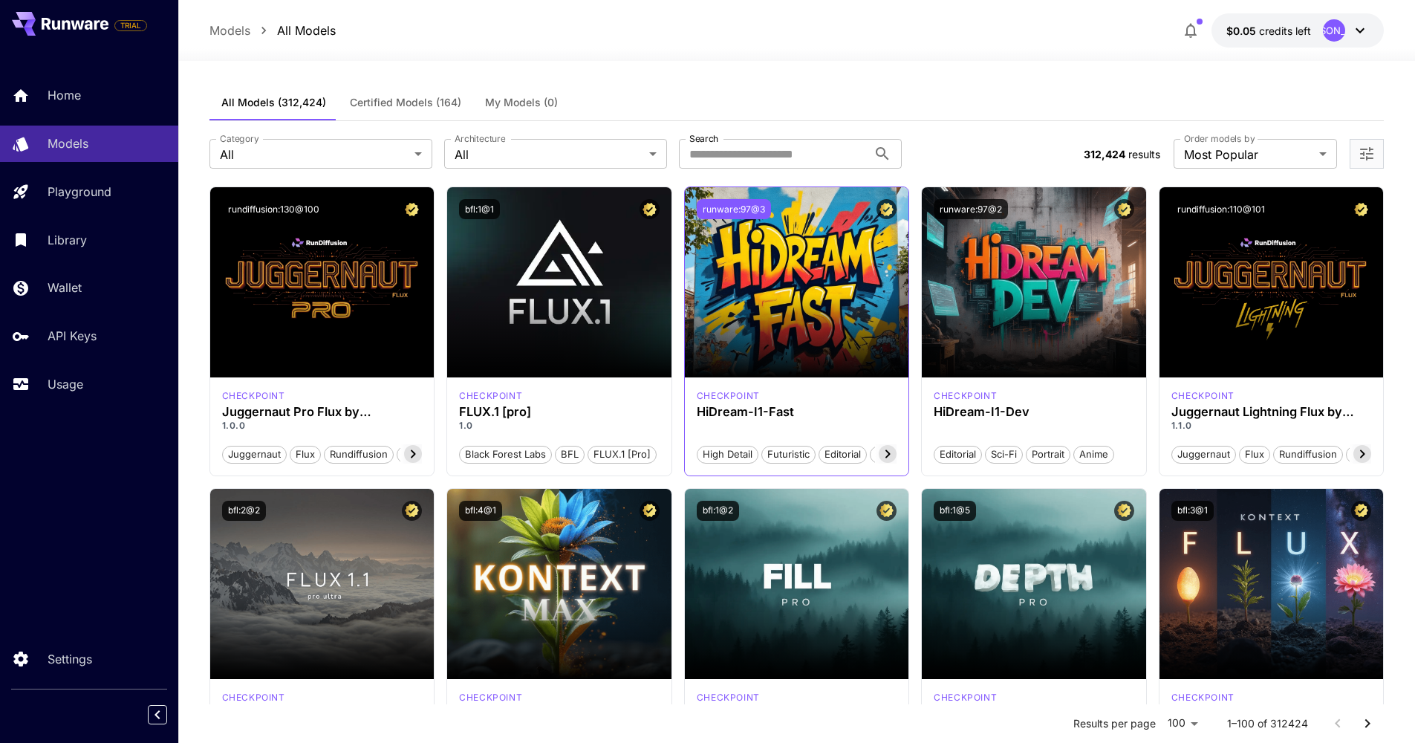
click at [739, 204] on button "runware:97@3" at bounding box center [734, 209] width 74 height 20
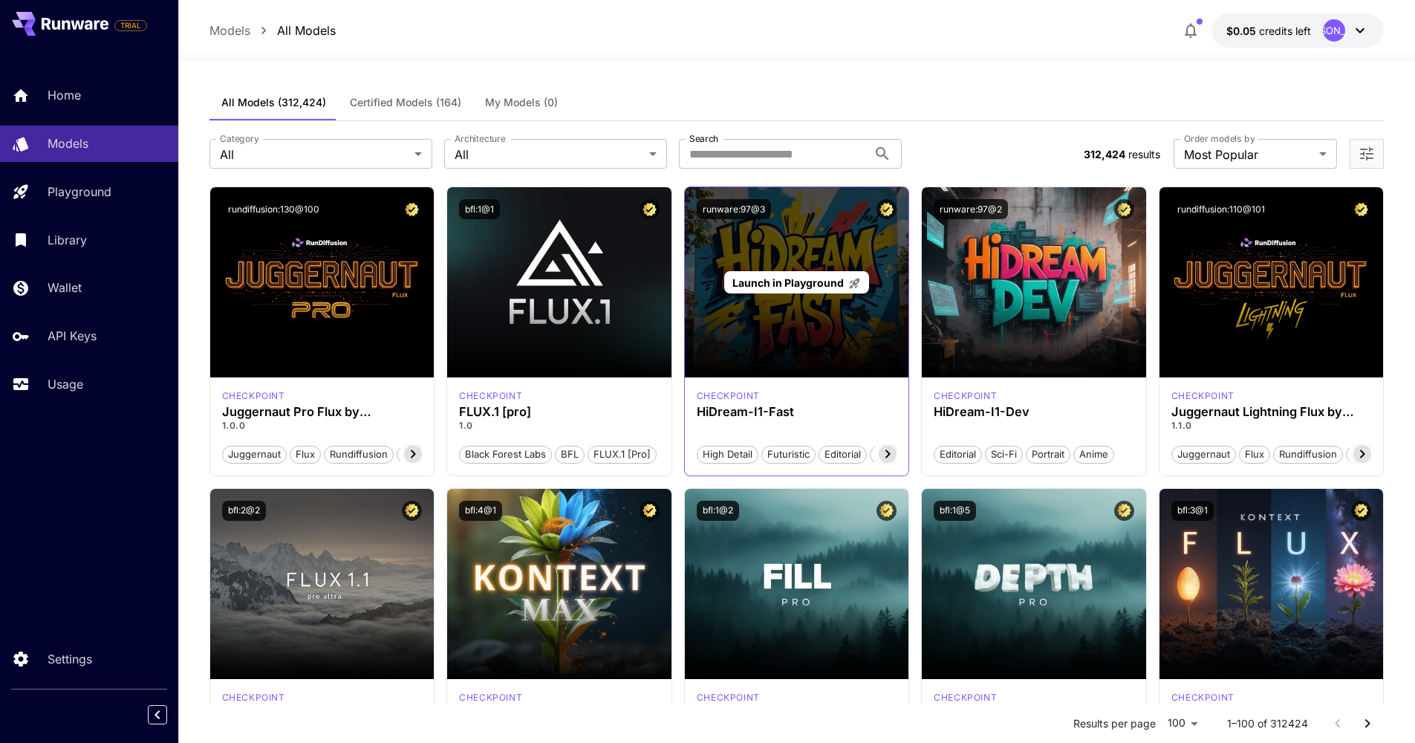
click at [781, 280] on span "Launch in Playground" at bounding box center [788, 282] width 111 height 13
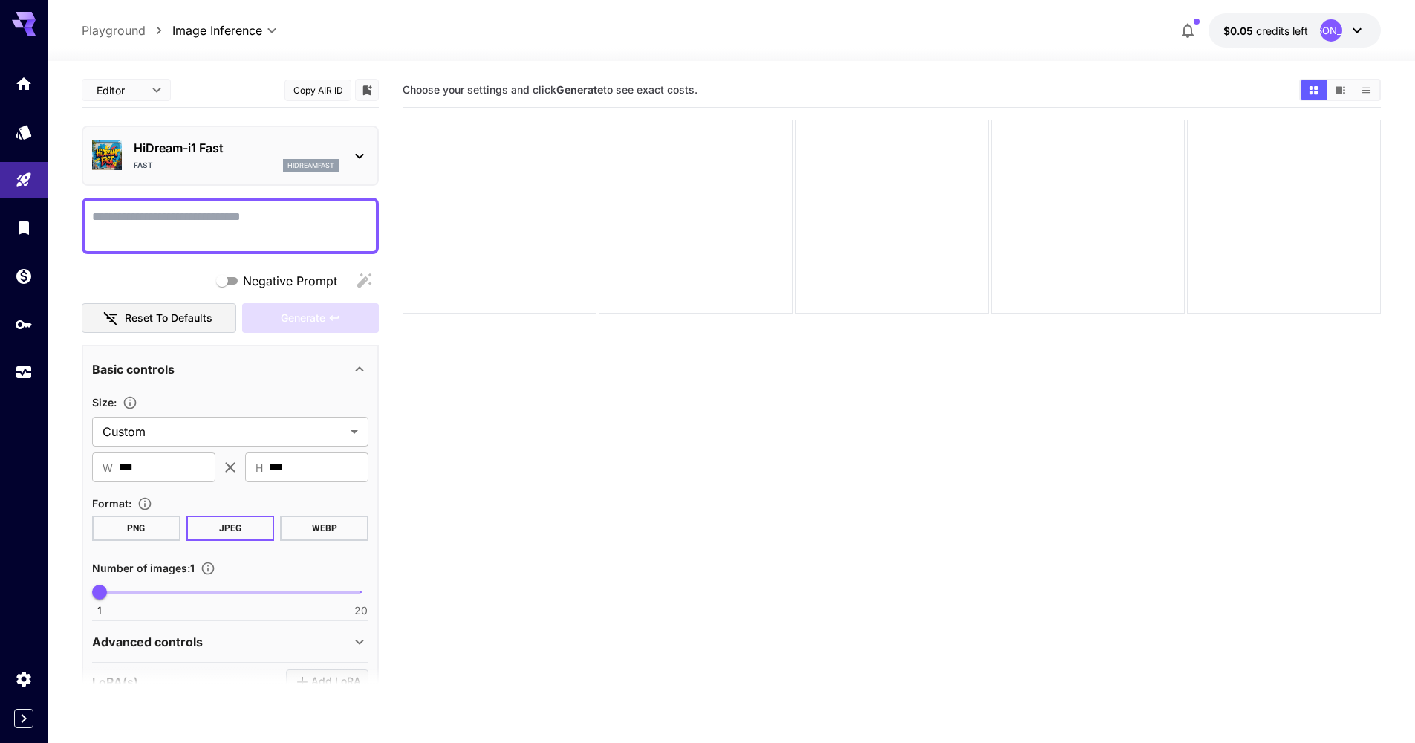
click at [362, 156] on icon at bounding box center [359, 156] width 8 height 5
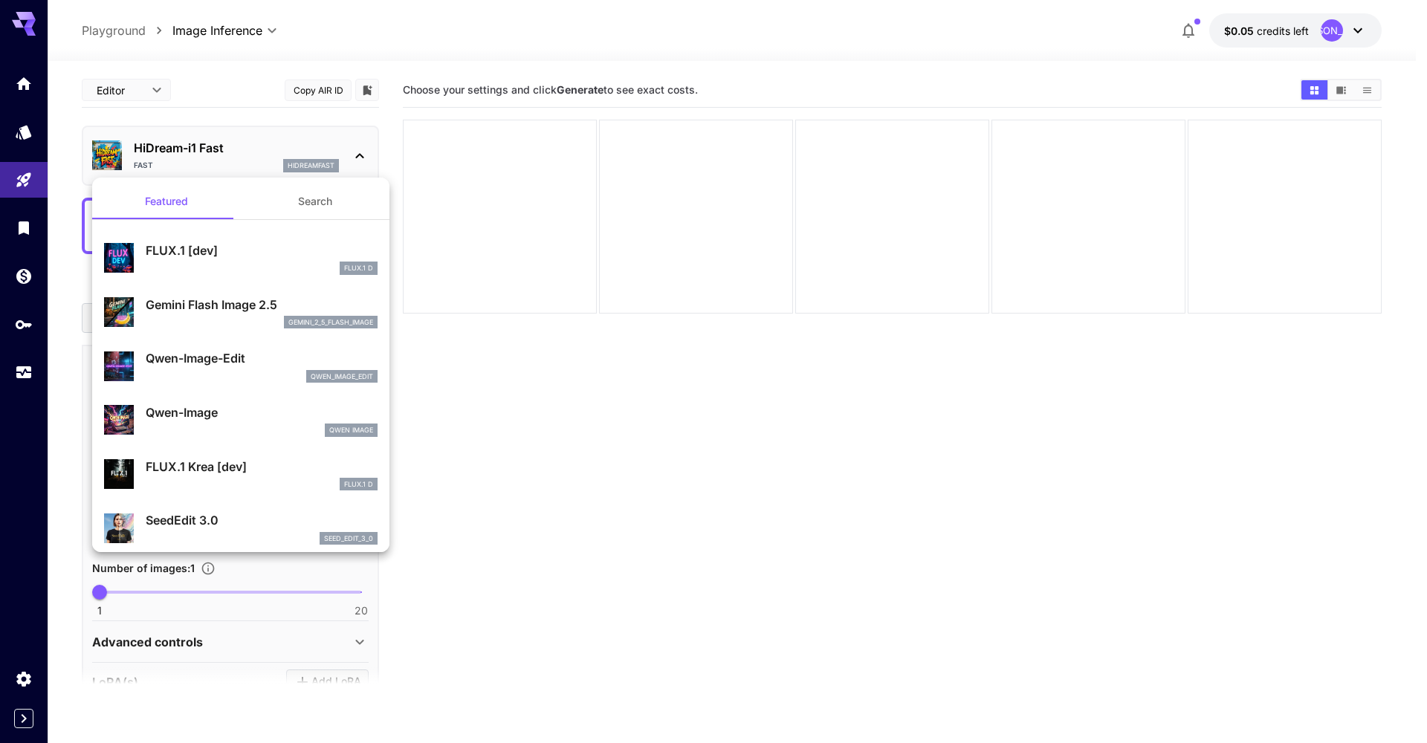
click at [361, 155] on div at bounding box center [713, 371] width 1427 height 743
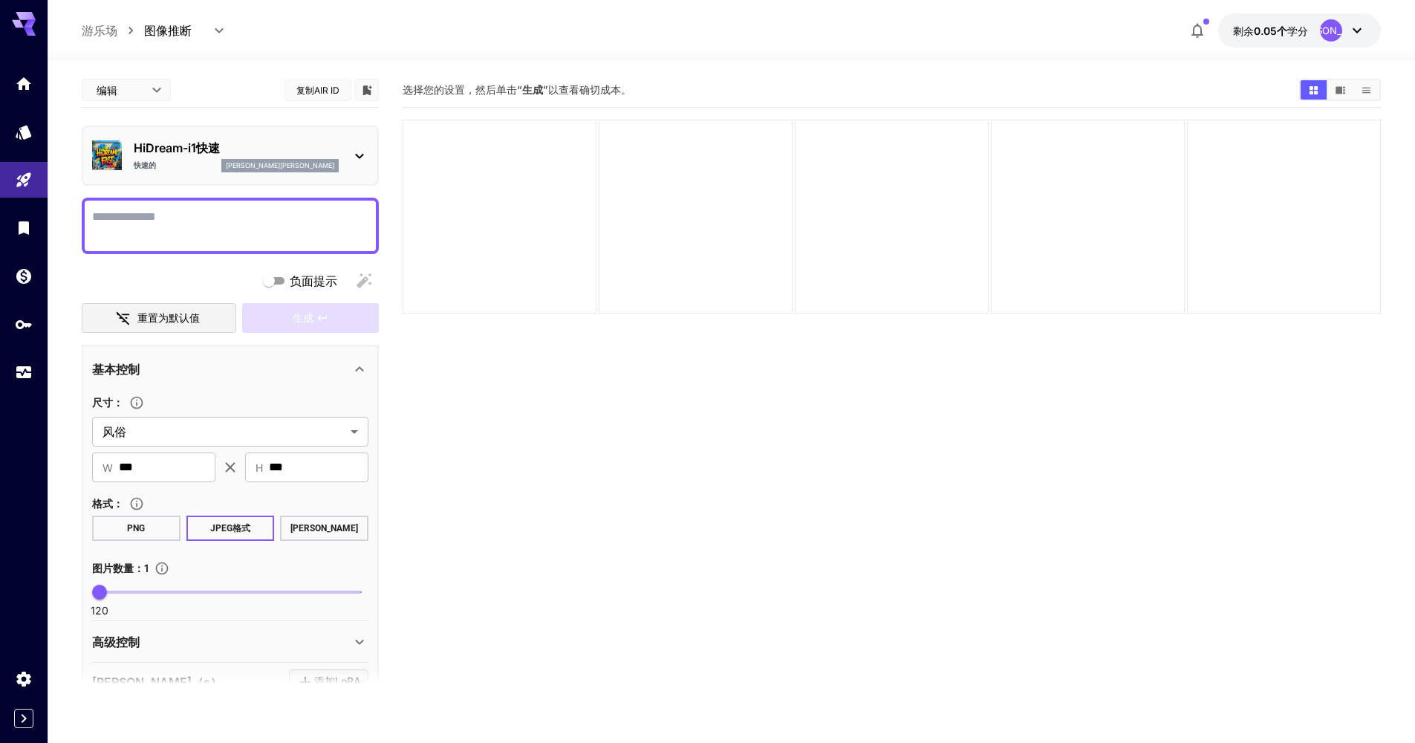
click at [788, 56] on div at bounding box center [732, 52] width 1368 height 18
click at [152, 92] on body "**********" at bounding box center [707, 430] width 1415 height 860
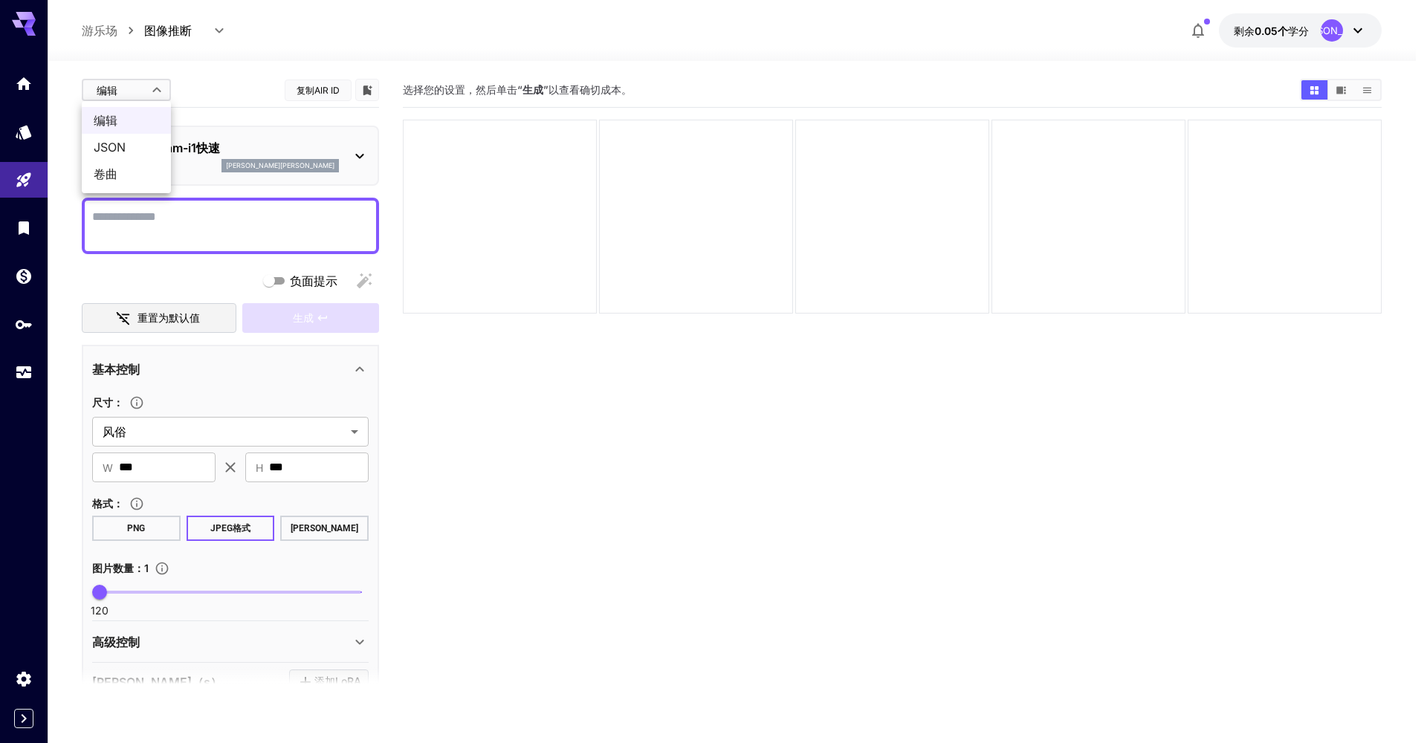
click at [152, 92] on div at bounding box center [713, 371] width 1427 height 743
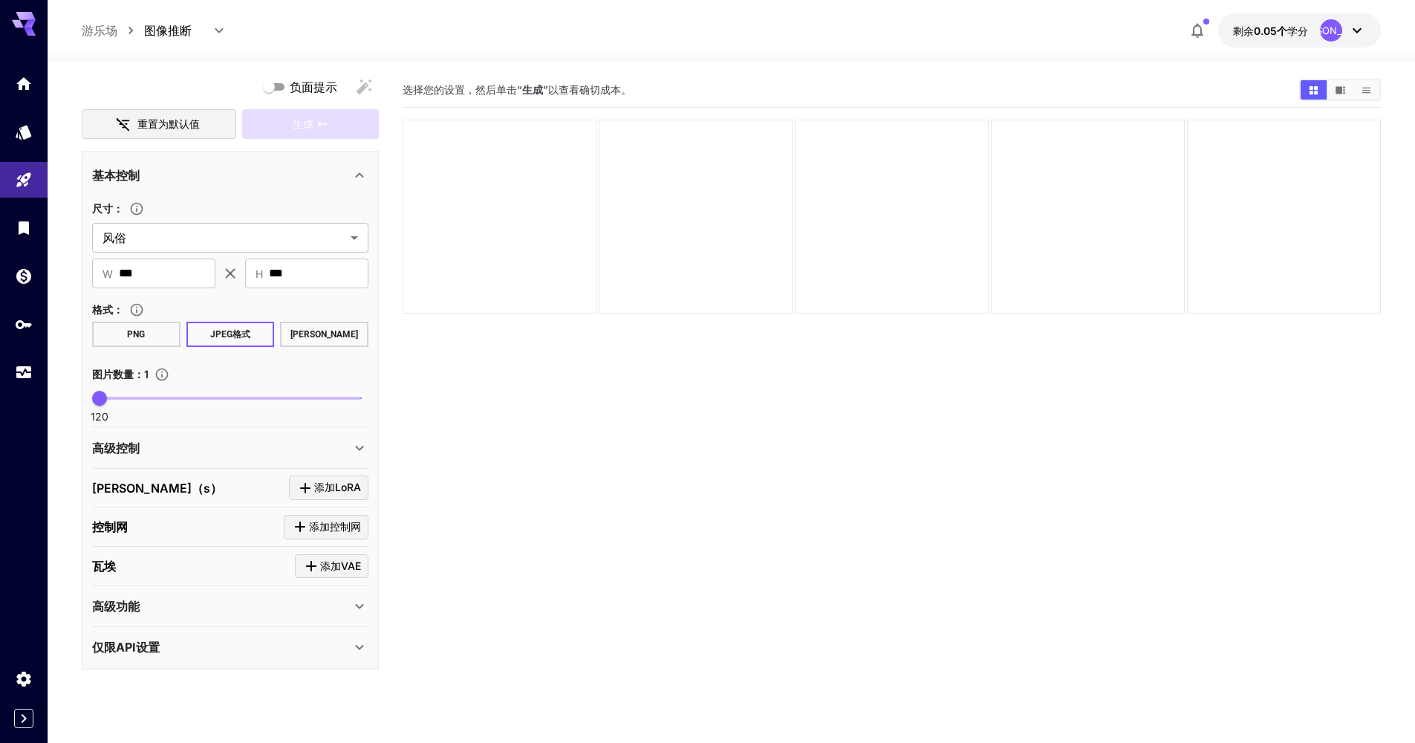
scroll to position [16, 0]
click at [361, 447] on icon at bounding box center [359, 446] width 8 height 5
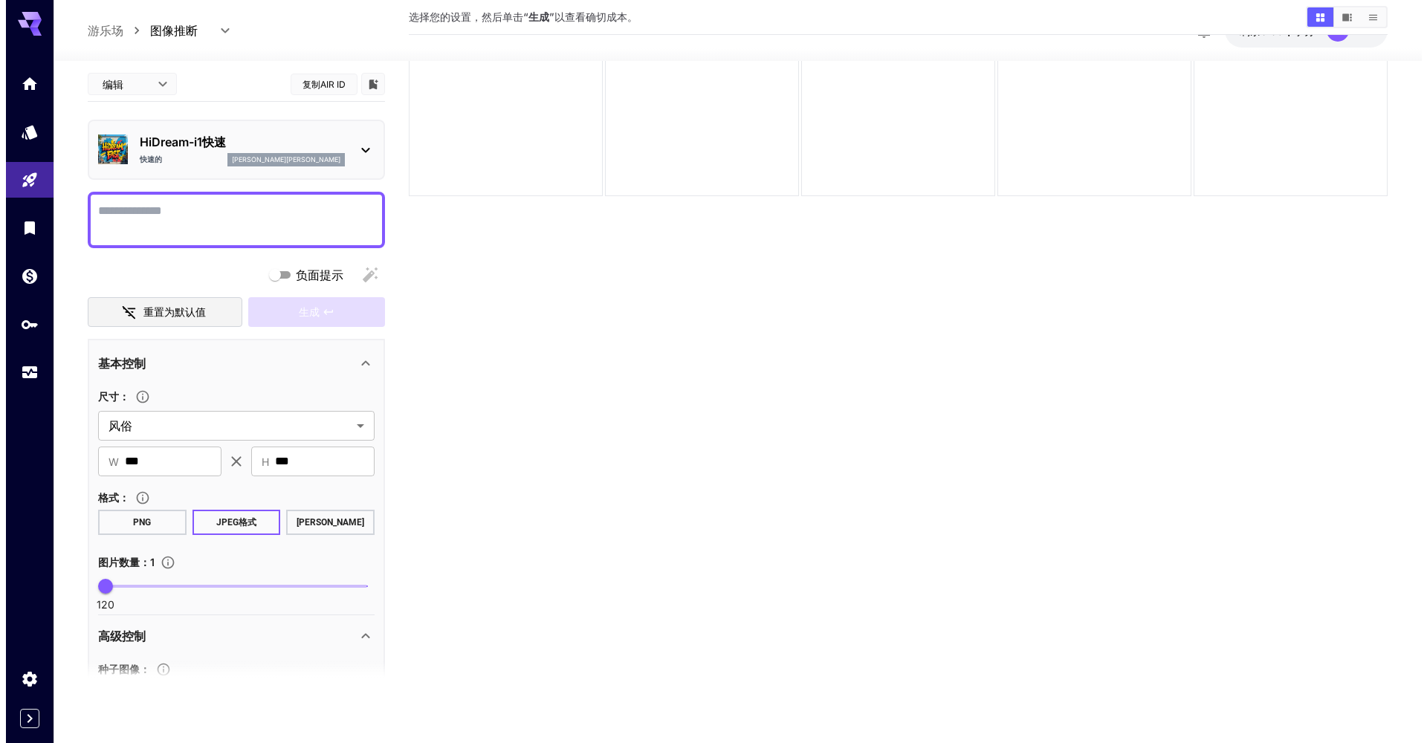
scroll to position [0, 0]
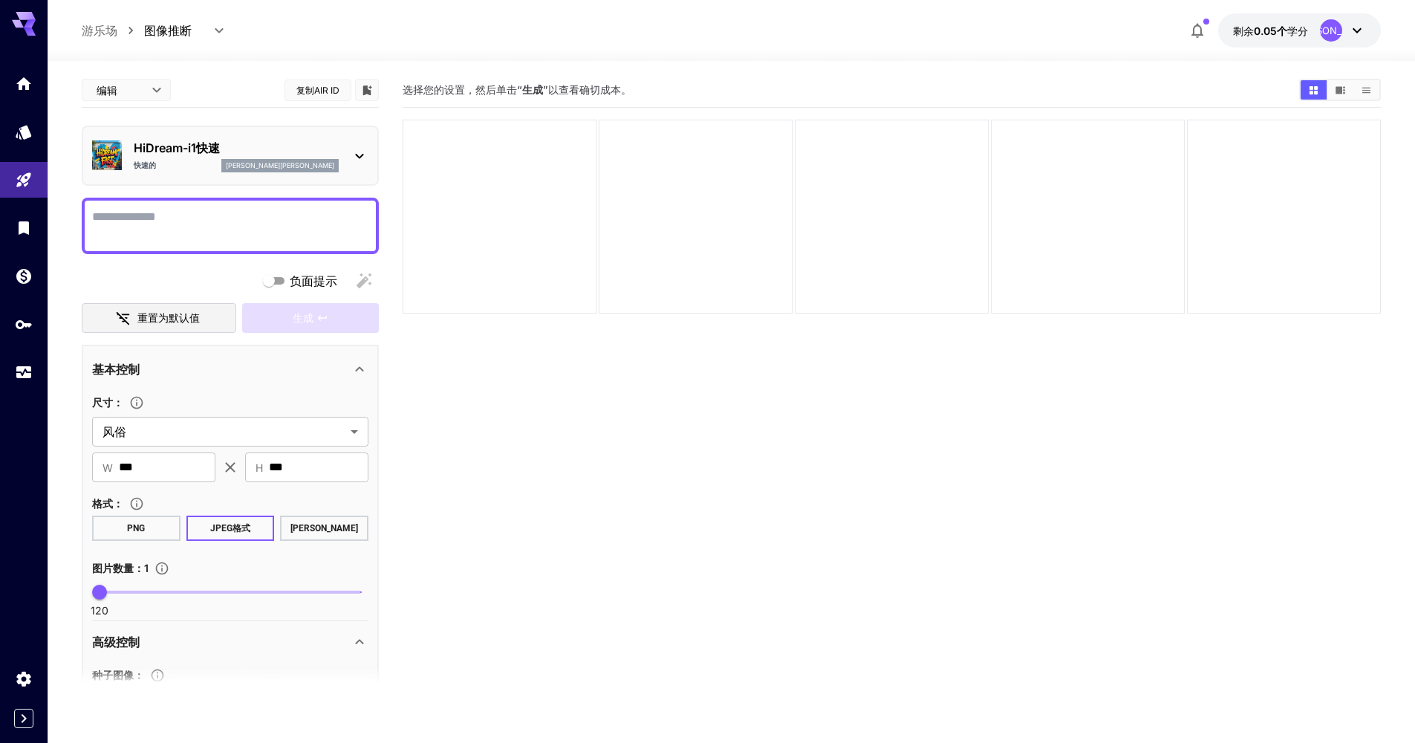
click at [322, 90] on button "复制AIR ID" at bounding box center [318, 91] width 67 height 22
click at [202, 218] on textarea "负面提示" at bounding box center [230, 226] width 276 height 36
paste textarea "**********"
type textarea "**********"
click at [366, 92] on icon "添加到图书馆" at bounding box center [367, 90] width 9 height 10
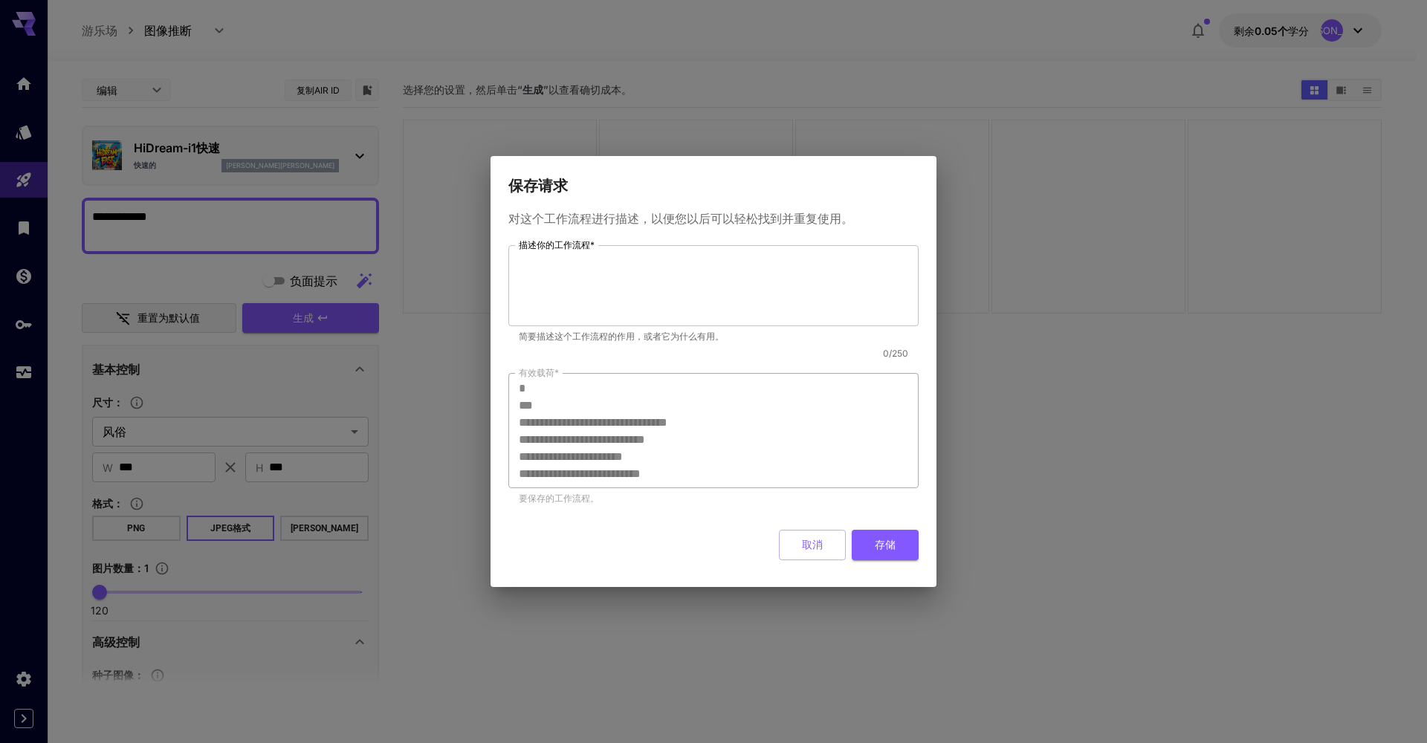
click at [620, 447] on textarea "**********" at bounding box center [713, 431] width 389 height 103
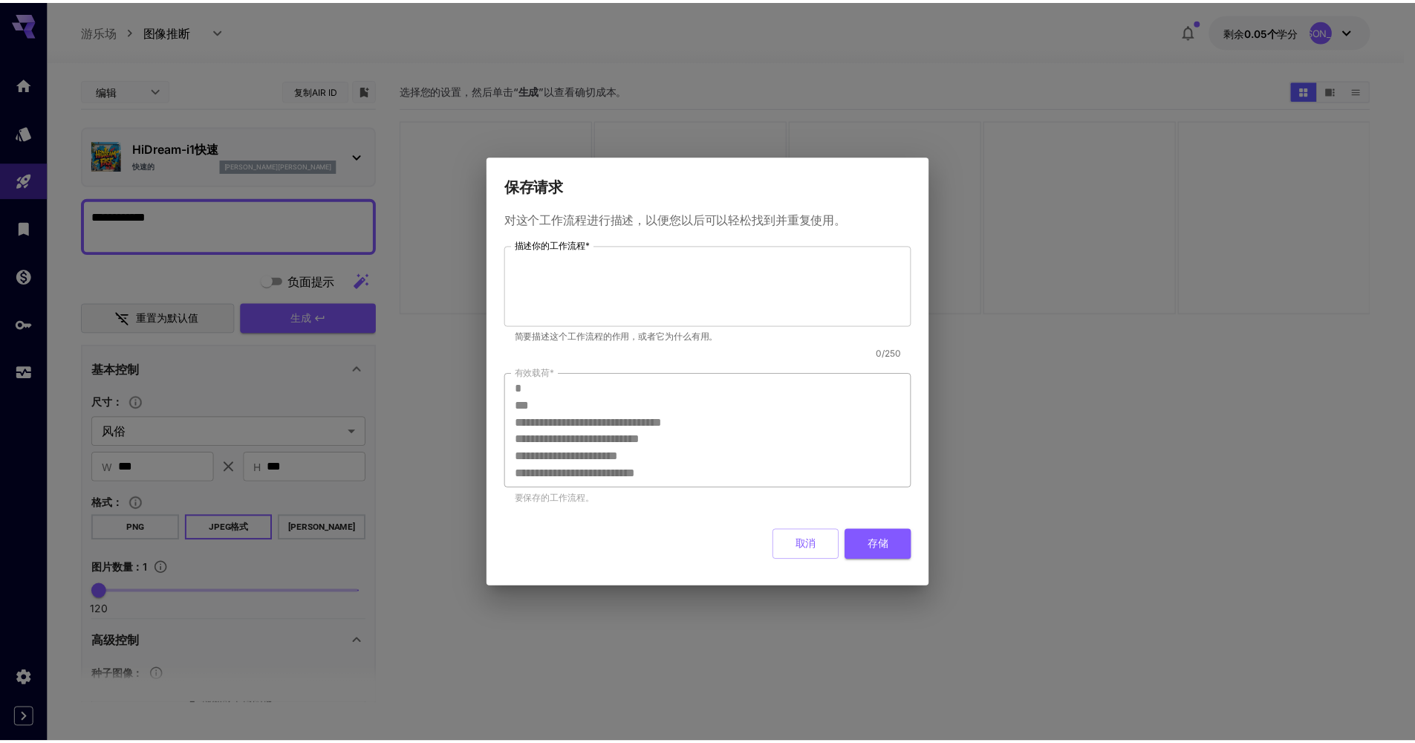
scroll to position [205, 0]
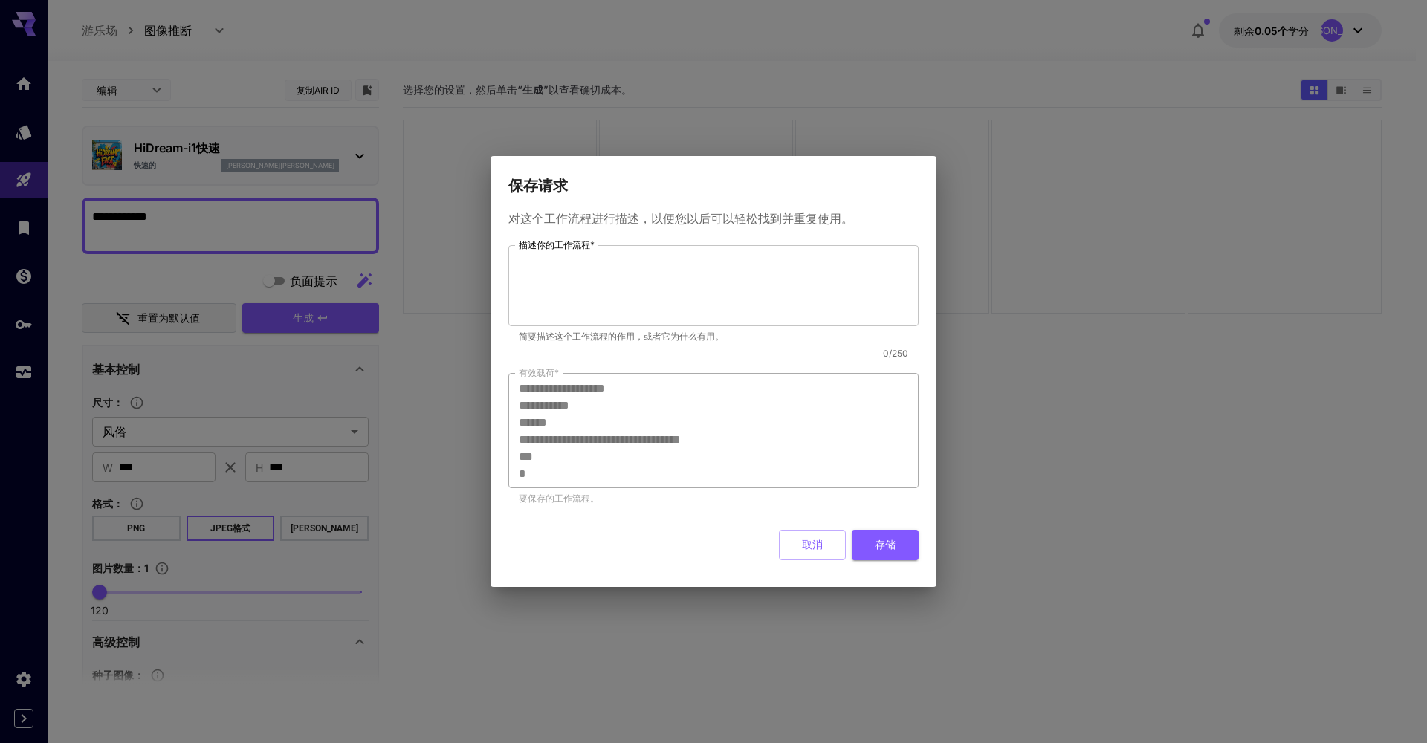
drag, startPoint x: 517, startPoint y: 385, endPoint x: 684, endPoint y: 481, distance: 192.1
click at [684, 481] on div "**********" at bounding box center [713, 430] width 410 height 115
click at [812, 538] on button "取消" at bounding box center [812, 545] width 67 height 30
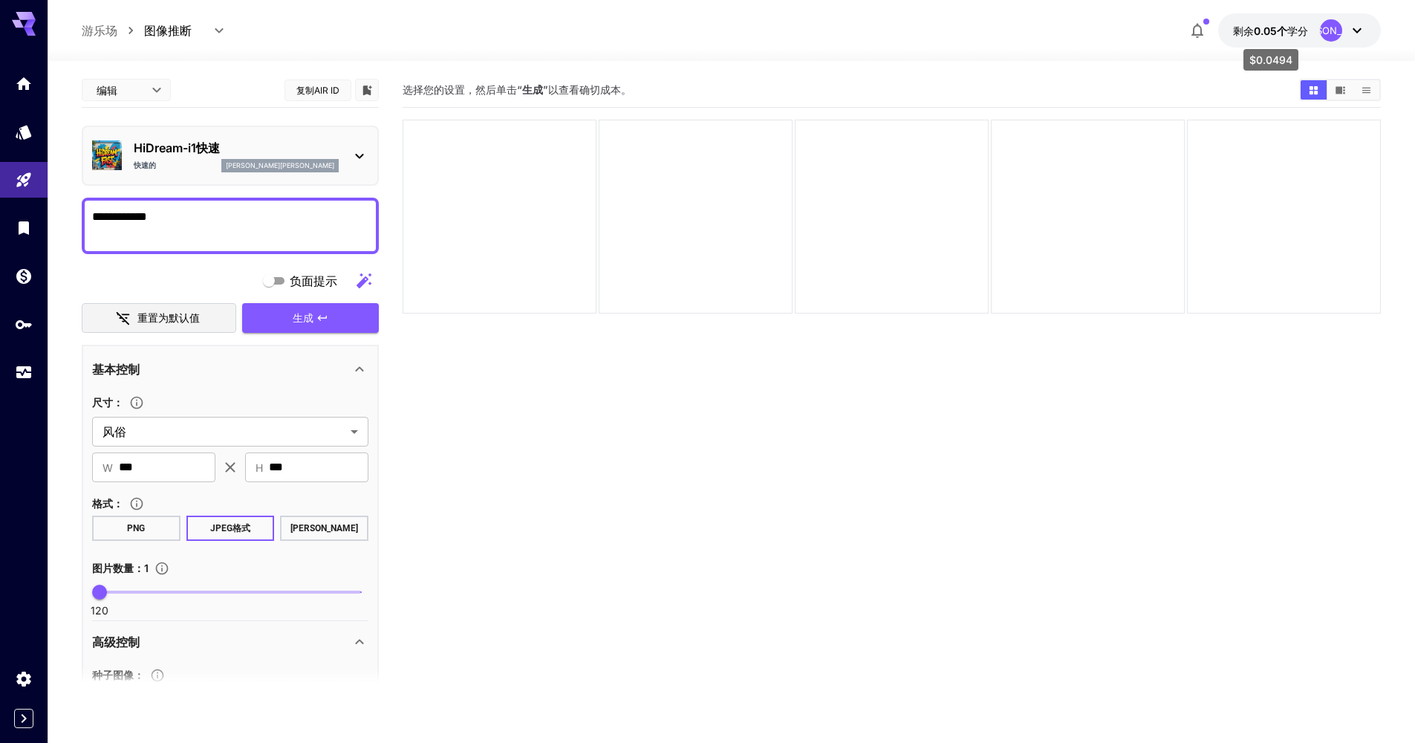
click at [1276, 26] on span "0.05个" at bounding box center [1270, 31] width 33 height 13
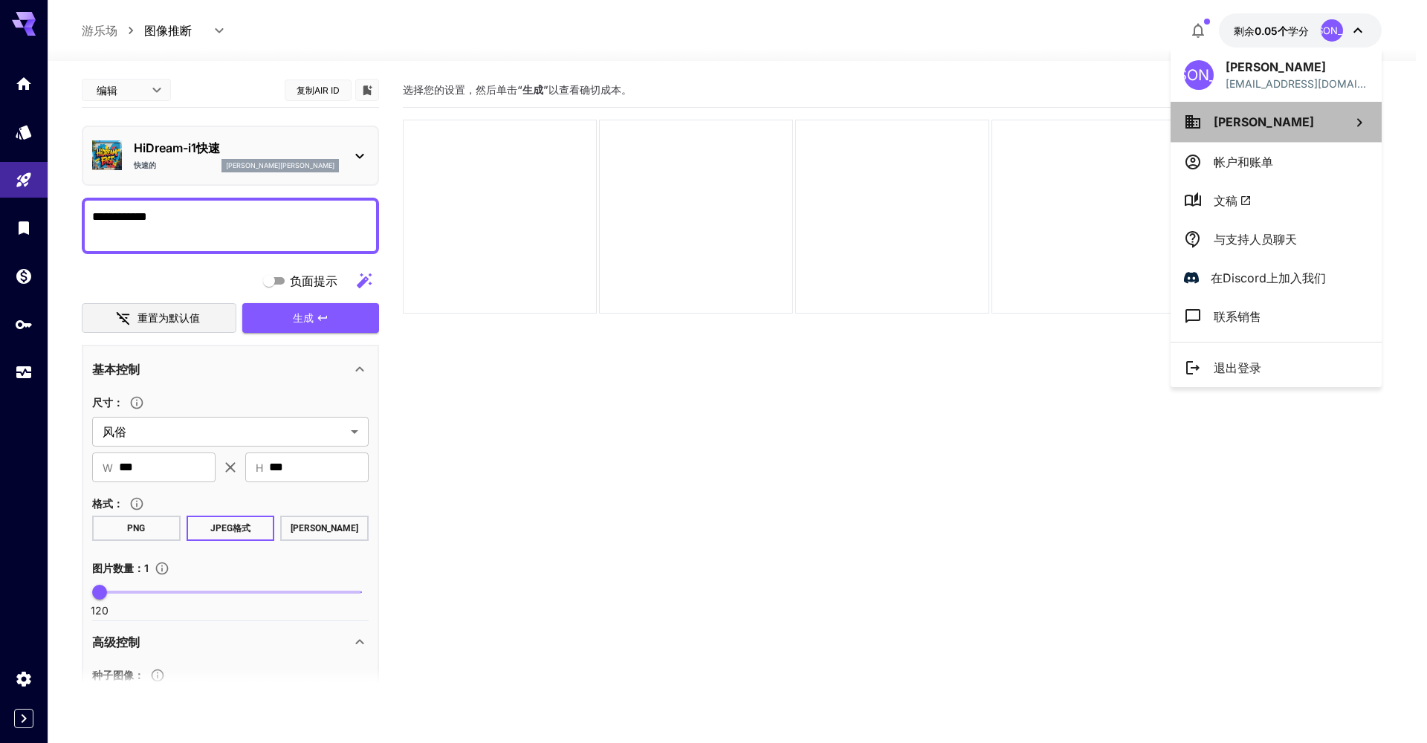
click at [1338, 128] on li "哈里特刘" at bounding box center [1275, 122] width 211 height 40
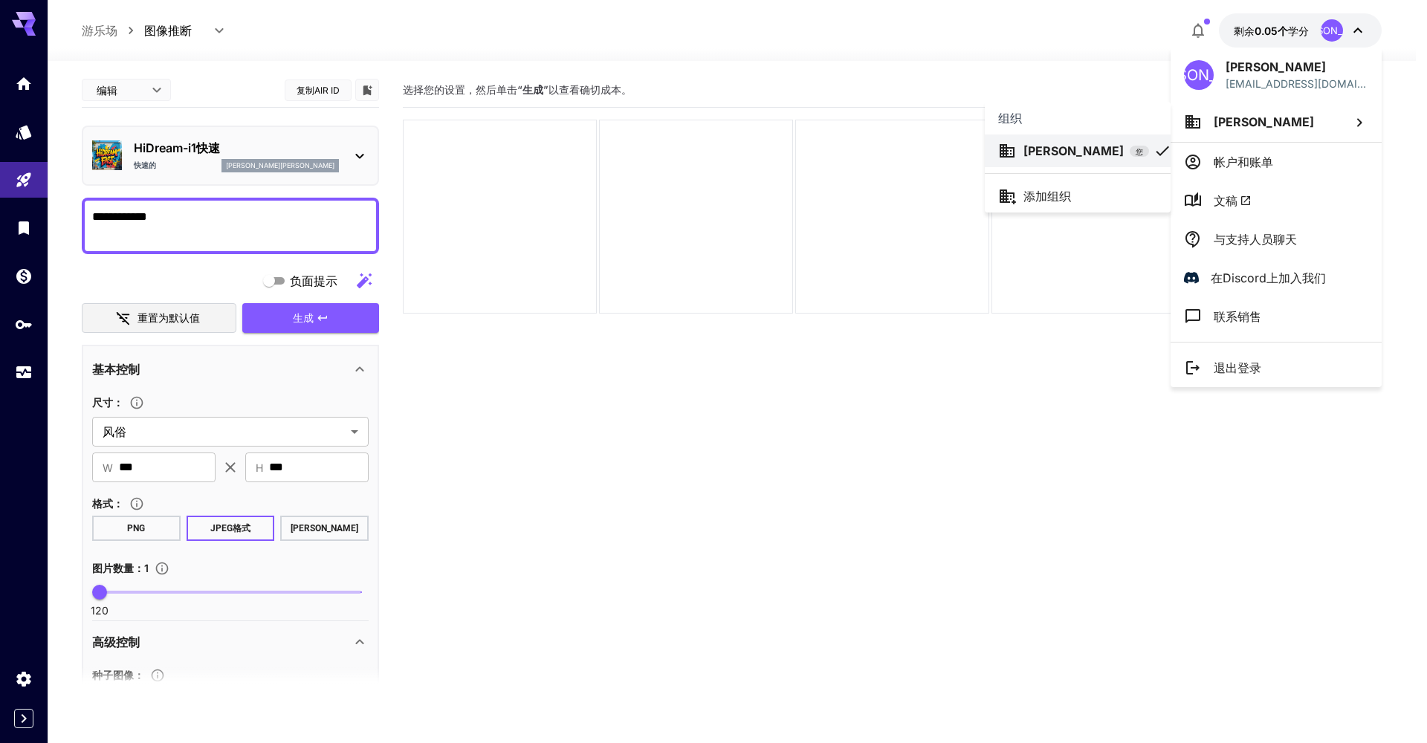
click at [756, 400] on div at bounding box center [713, 371] width 1427 height 743
click at [676, 403] on div at bounding box center [713, 371] width 1427 height 743
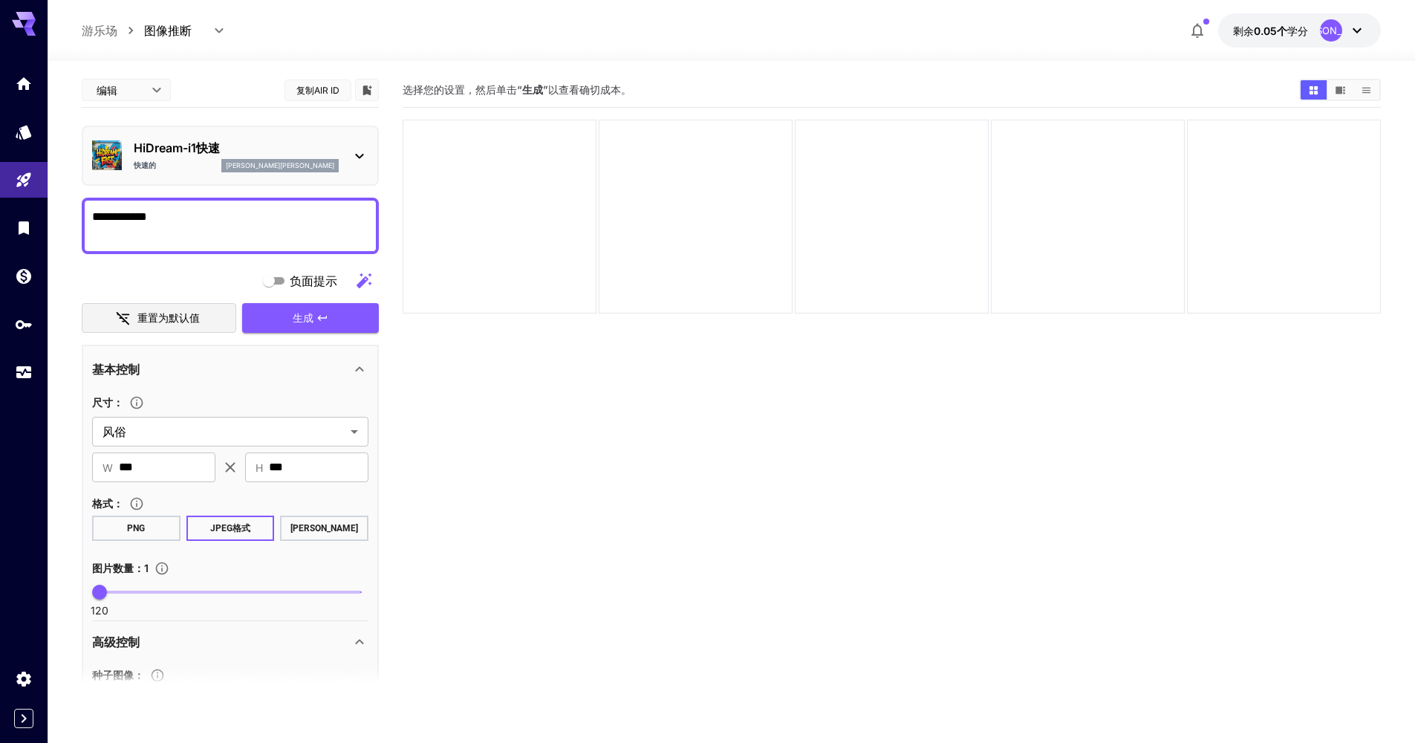
click at [680, 412] on section "选择您的设置，然后单击“ 生成 ”以查看确切成本。" at bounding box center [892, 444] width 979 height 743
click at [586, 424] on section "选择您的设置，然后单击“ 生成 ”以查看确切成本。" at bounding box center [892, 444] width 979 height 743
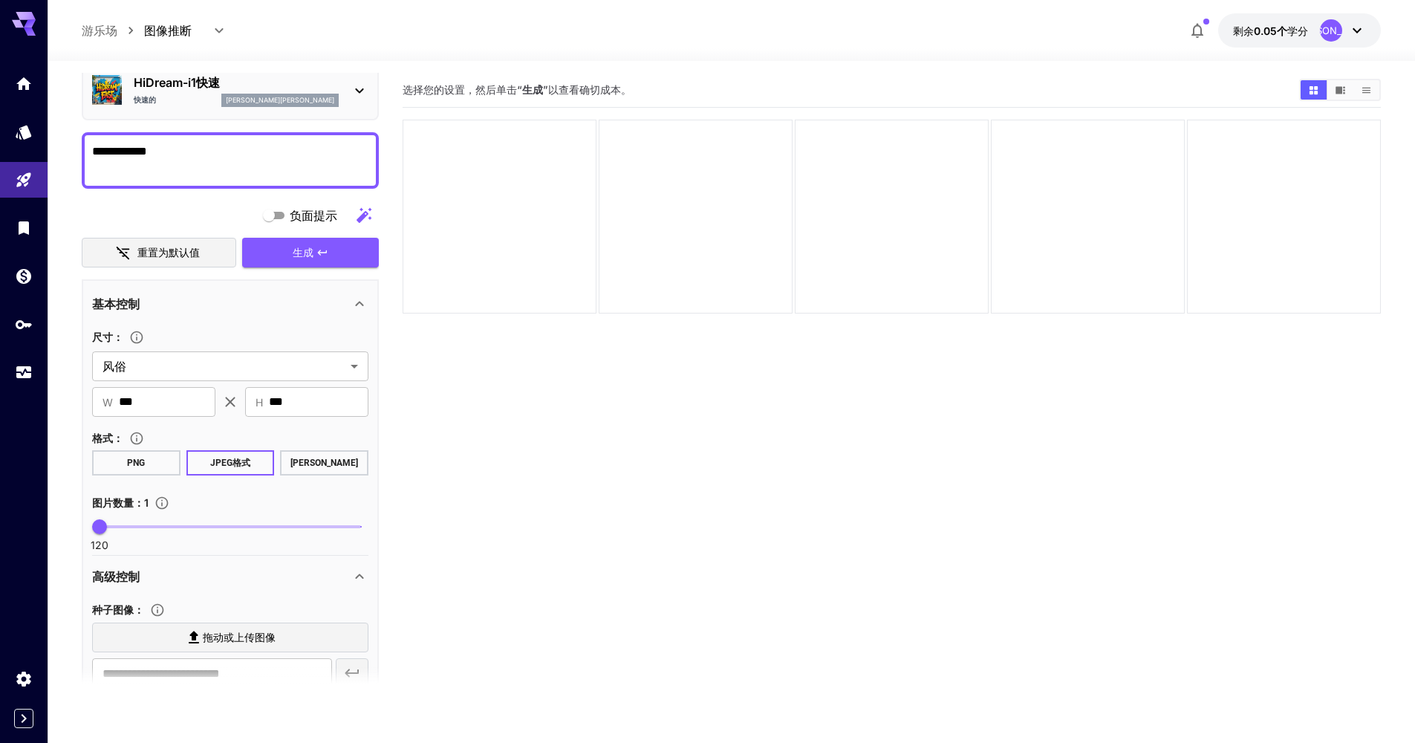
scroll to position [346, 0]
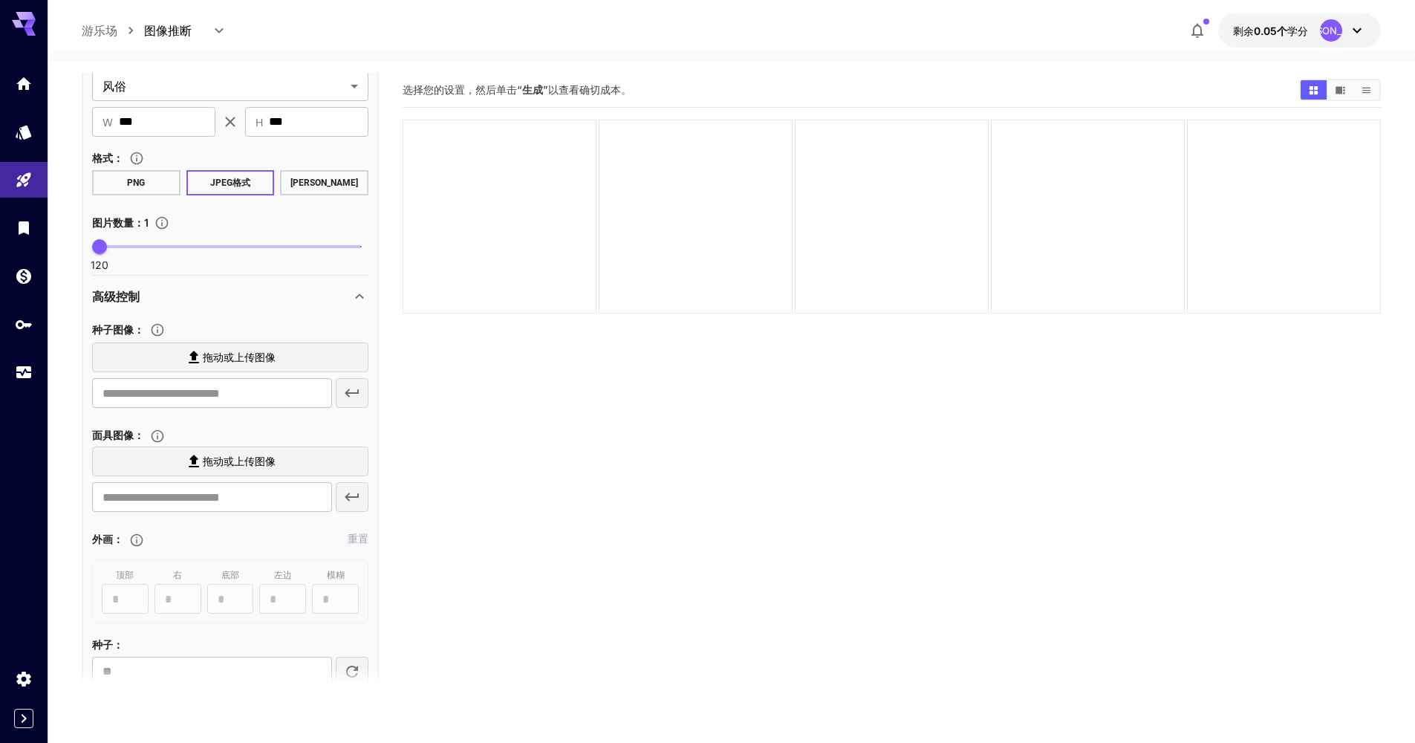
click at [354, 294] on icon at bounding box center [360, 297] width 18 height 18
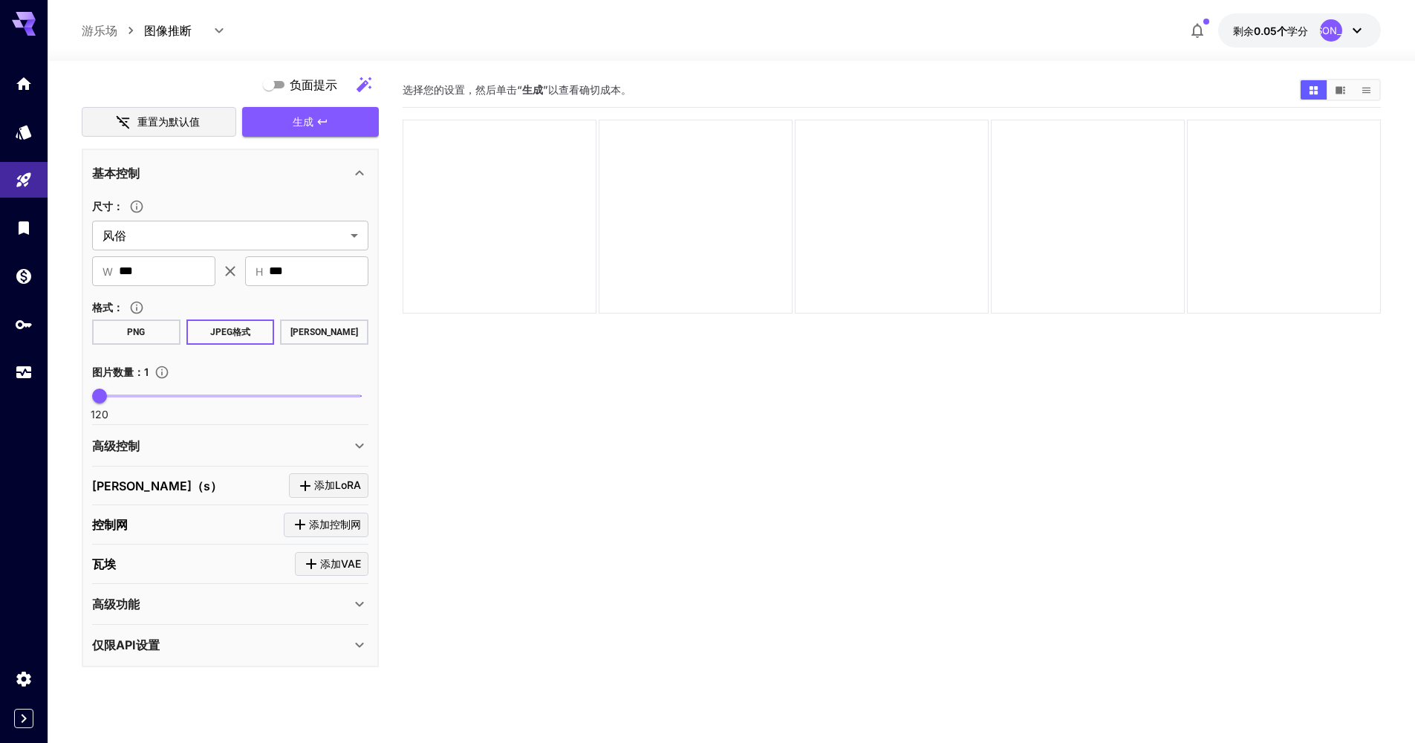
scroll to position [194, 0]
click at [357, 446] on icon at bounding box center [359, 448] width 8 height 5
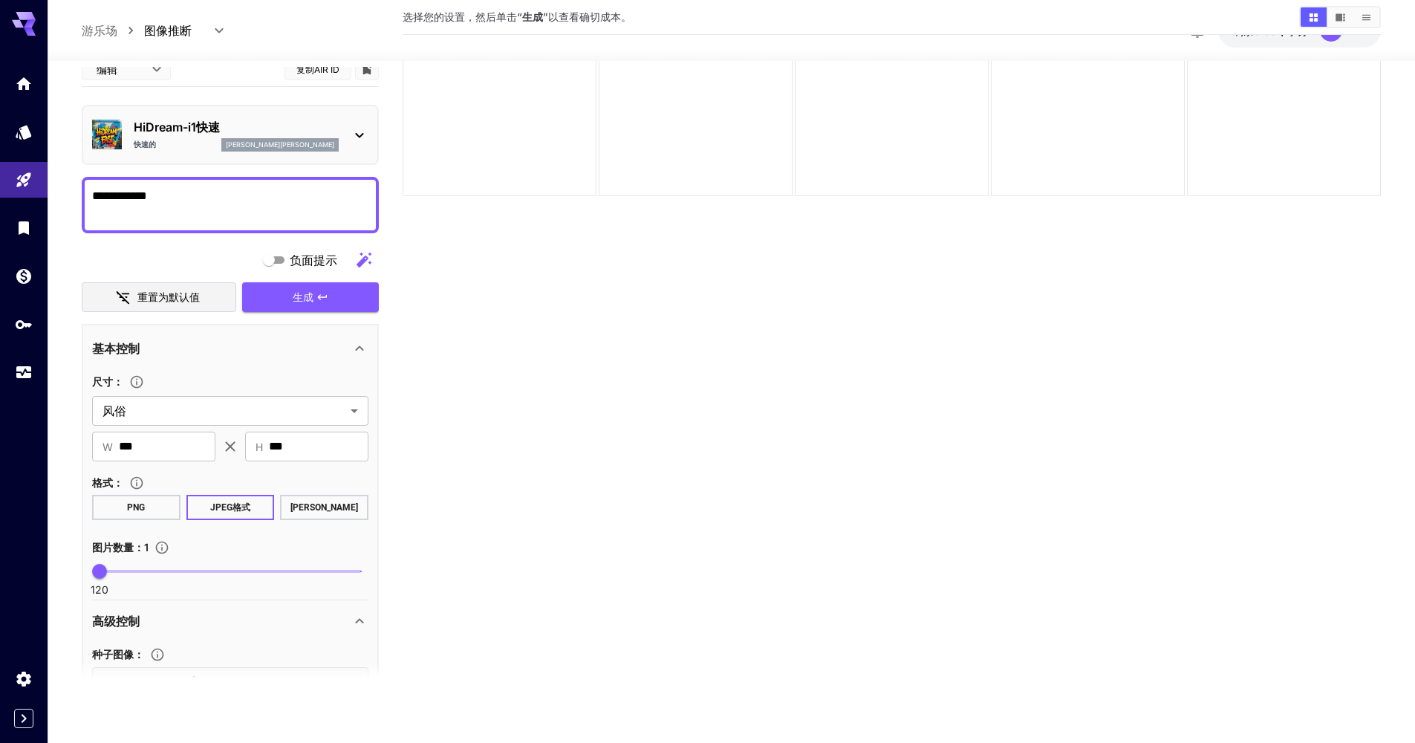
scroll to position [0, 0]
